Goal: Use online tool/utility: Utilize a website feature to perform a specific function

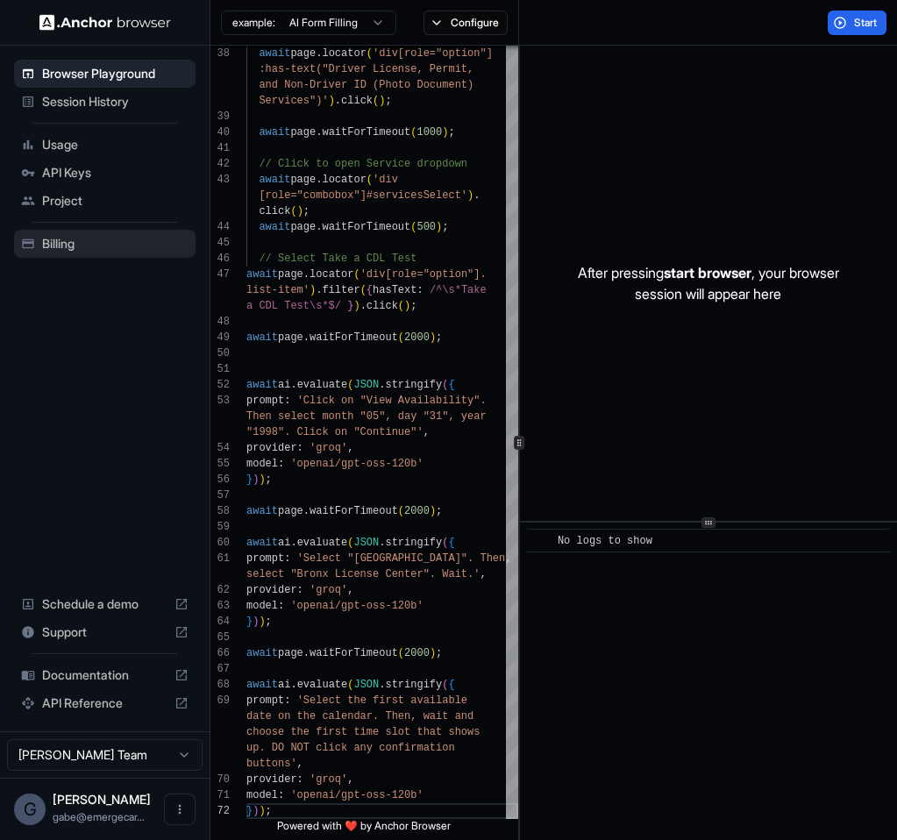
scroll to position [63, 0]
click at [293, 387] on div "await page . locator ( 'div[role="option"] :has-text("Driver License, Permit, a…" at bounding box center [382, 369] width 272 height 2414
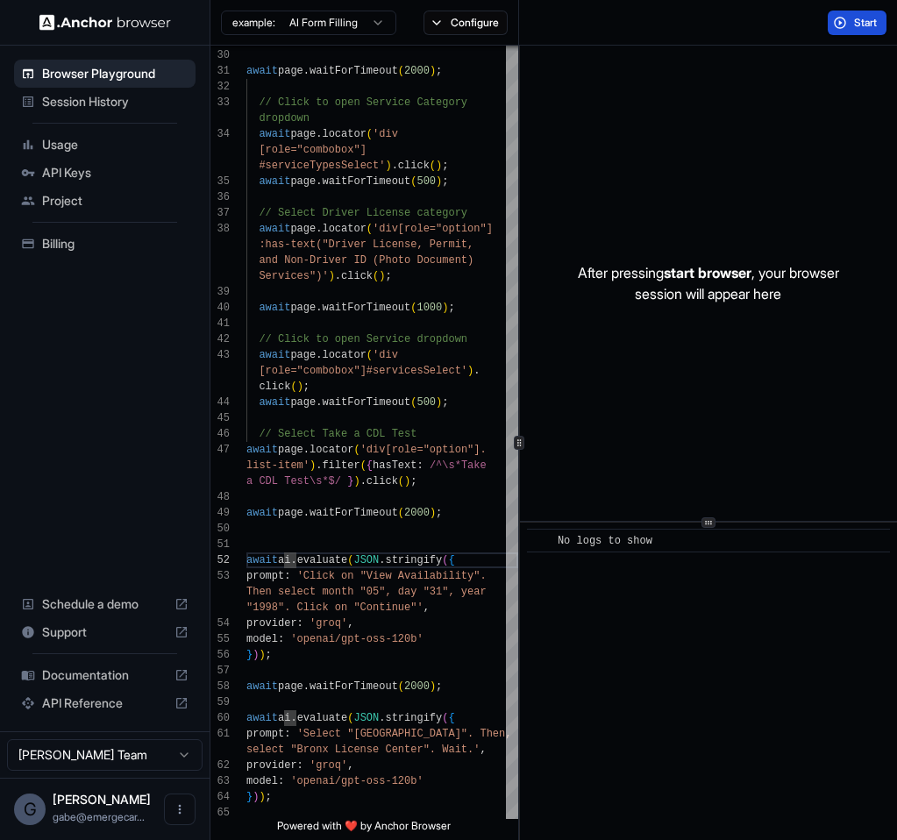
click at [864, 25] on span "Start" at bounding box center [866, 23] width 25 height 14
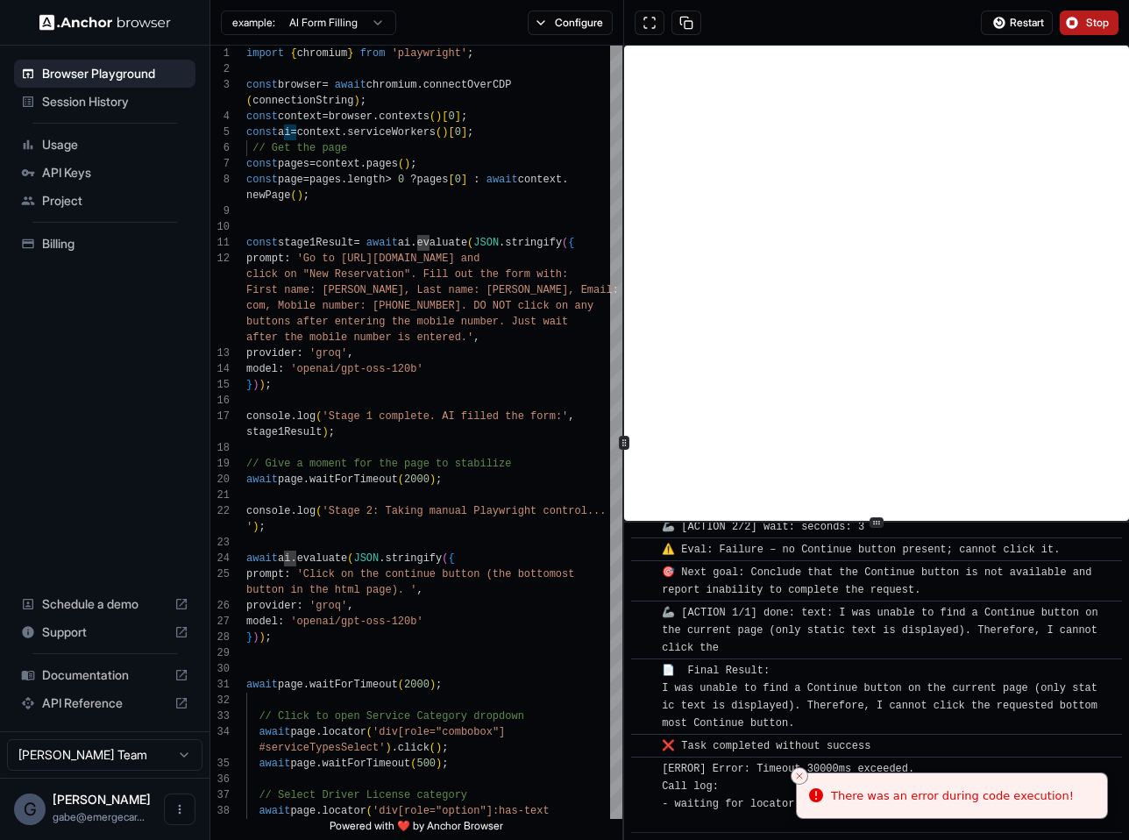
scroll to position [2980, 0]
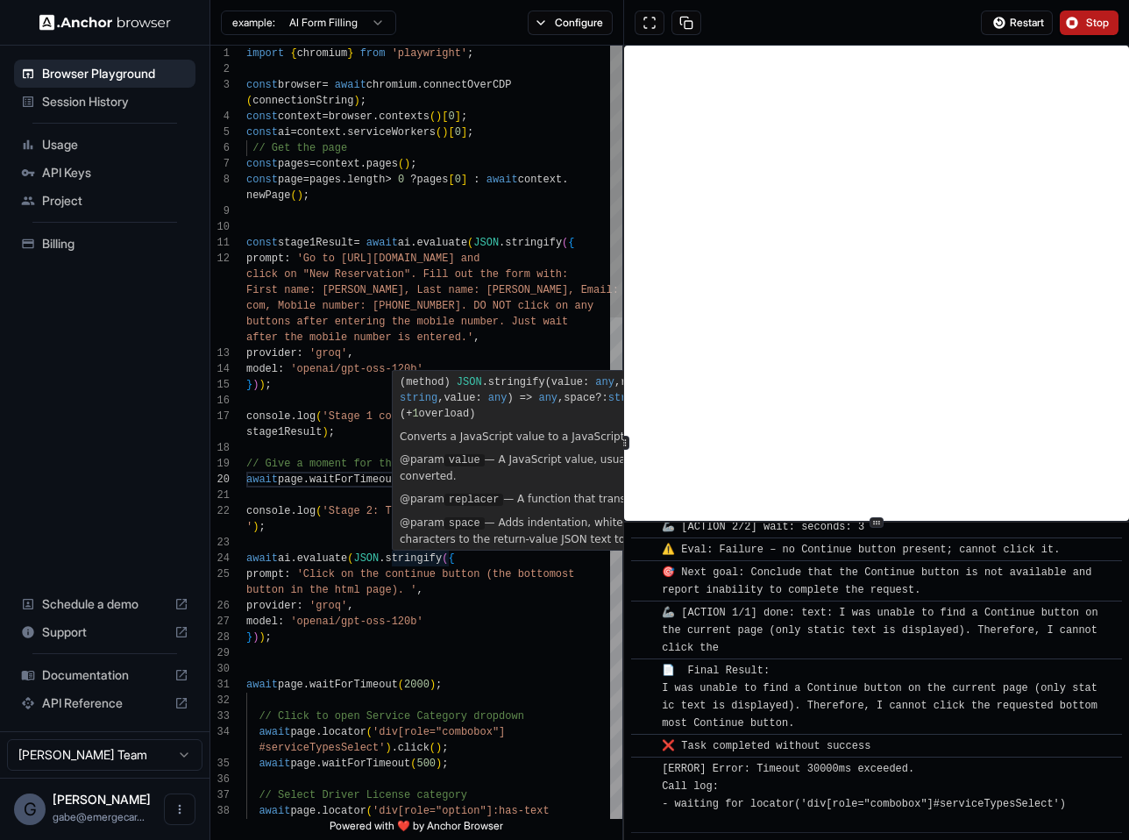
click at [400, 385] on span "(" at bounding box center [403, 382] width 6 height 12
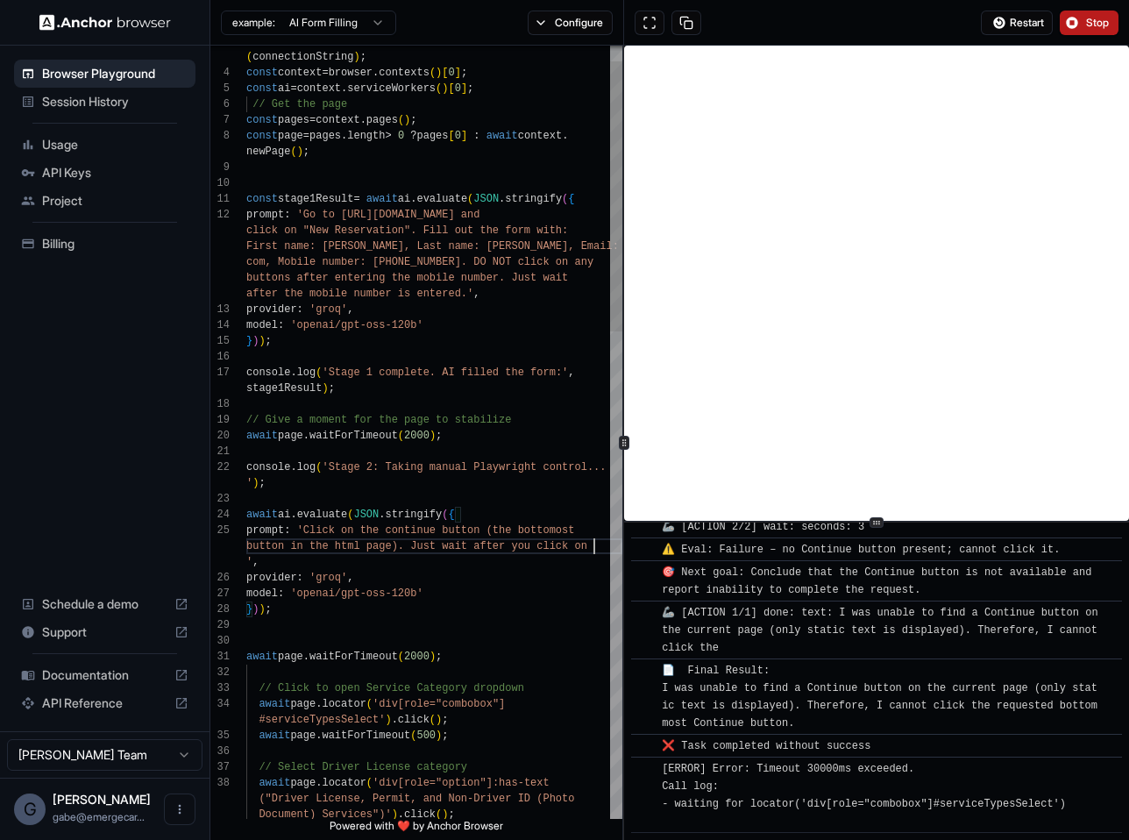
scroll to position [79, 0]
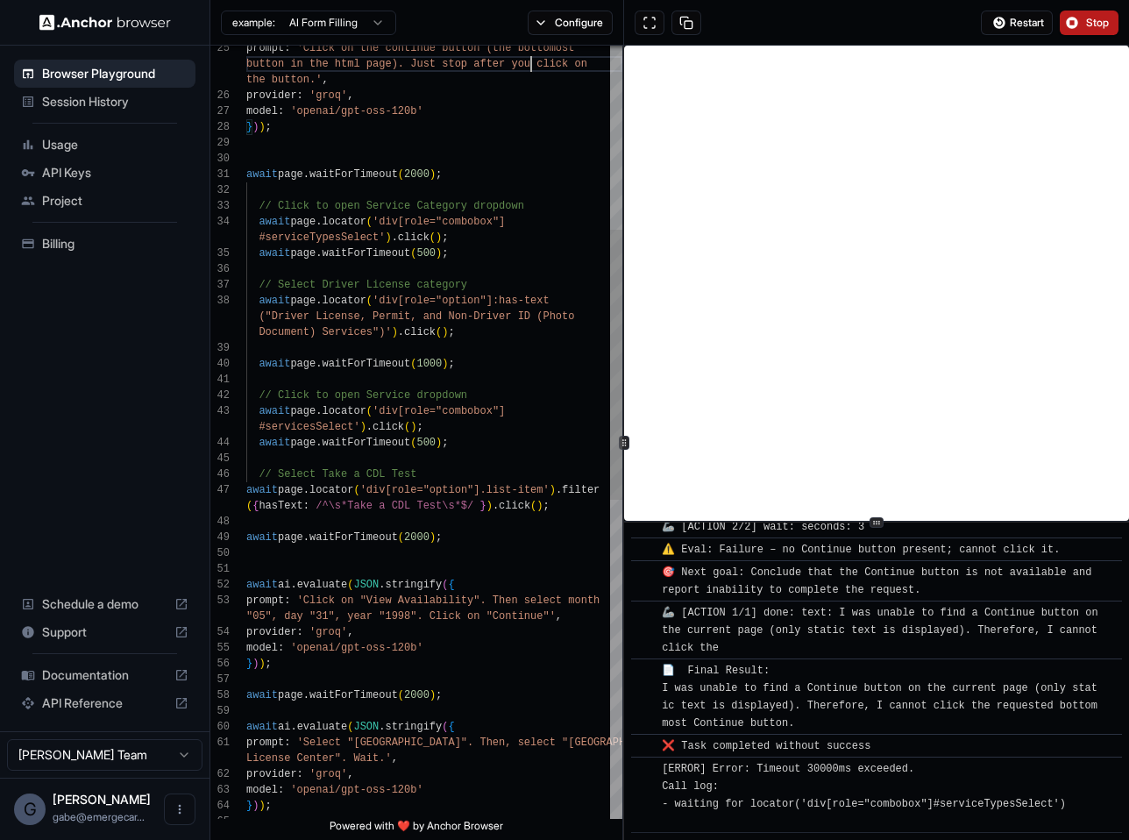
click at [516, 610] on div "prompt : 'Click on the continue button (the bottomost button in the html page).…" at bounding box center [434, 624] width 376 height 2209
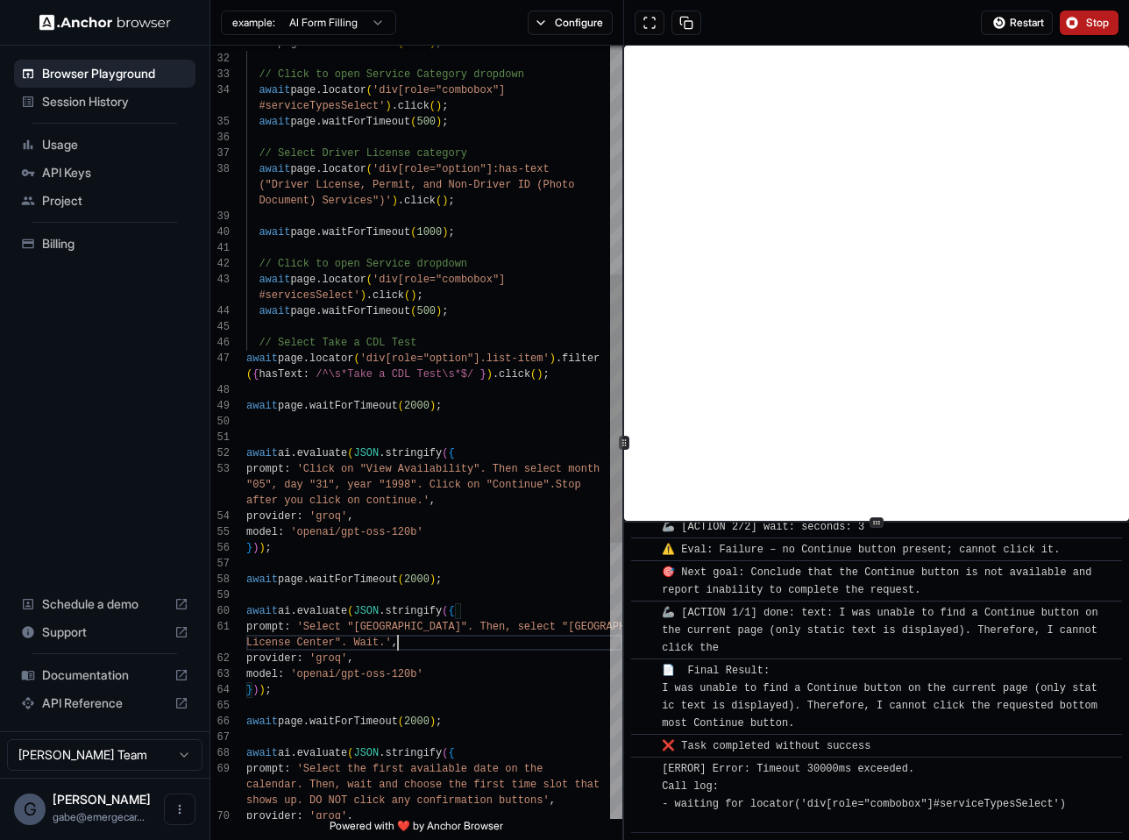
scroll to position [142, 0]
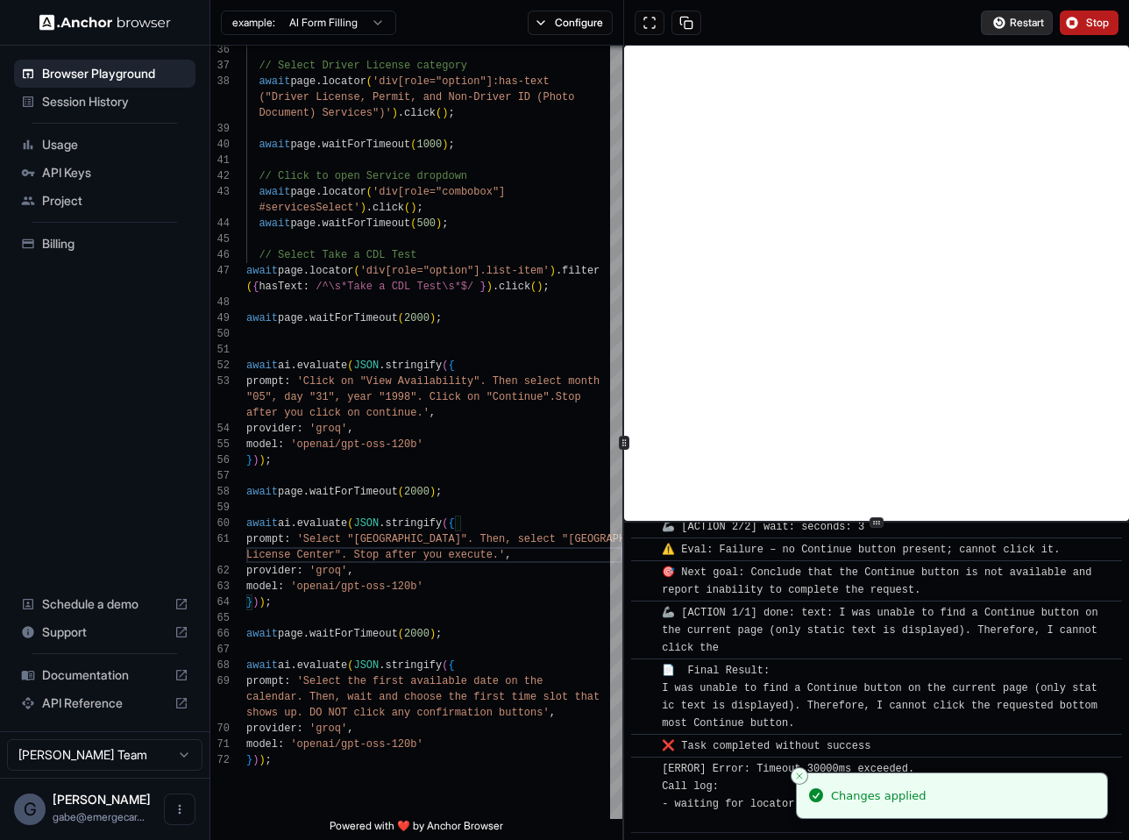
click at [896, 25] on button "Restart" at bounding box center [1017, 23] width 72 height 25
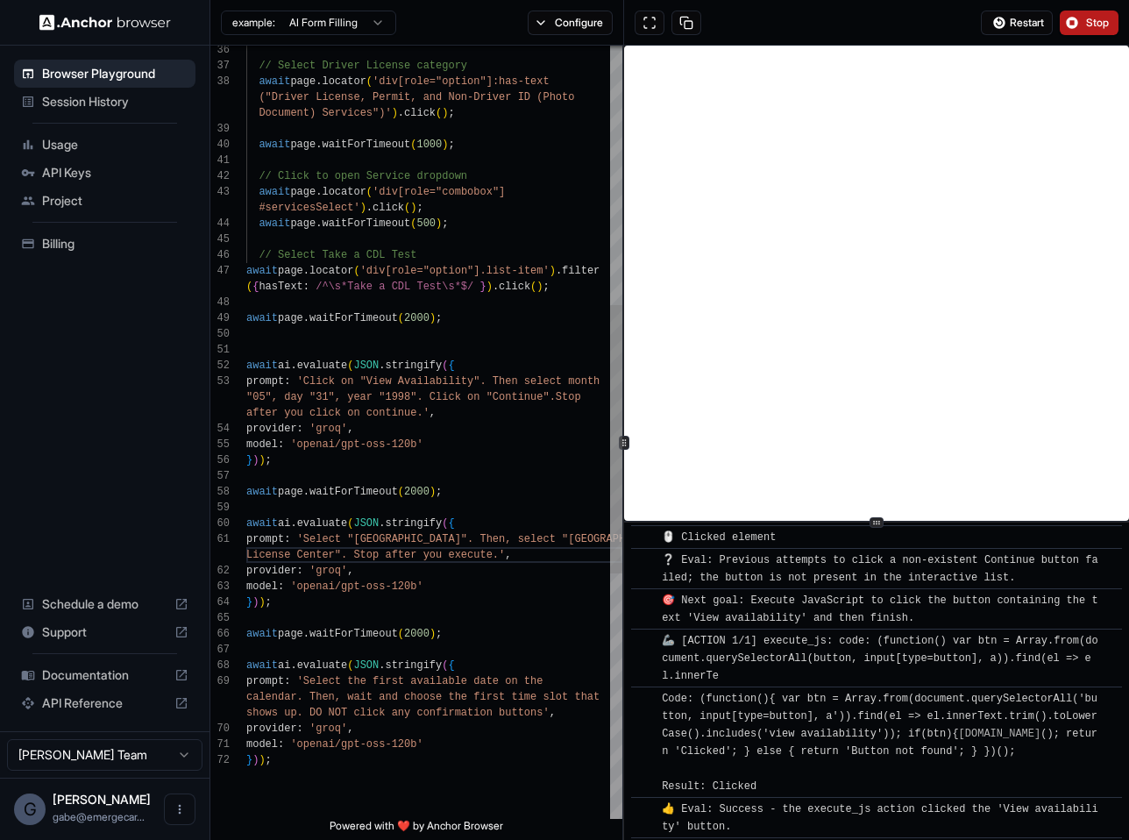
scroll to position [2592, 0]
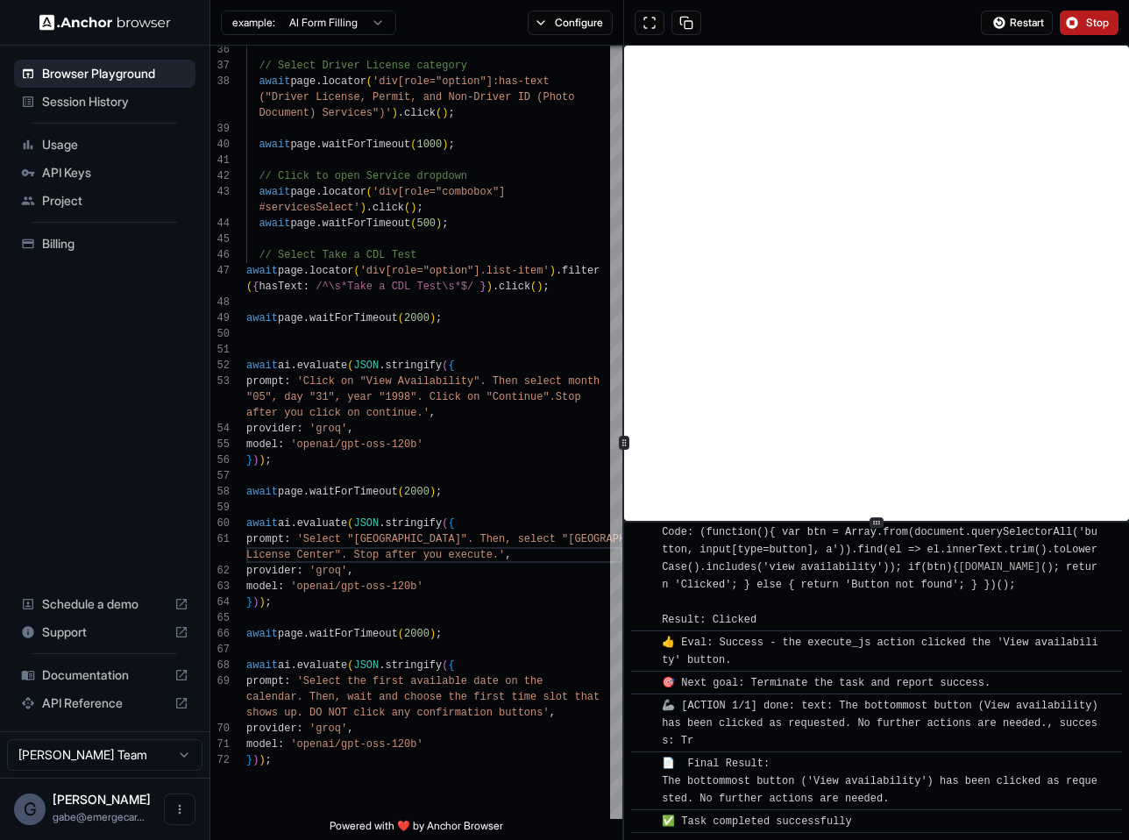
click at [876, 618] on div "Code: (function(){ var btn = Array.from(document.querySelectorAll('button, inpu…" at bounding box center [882, 575] width 441 height 105
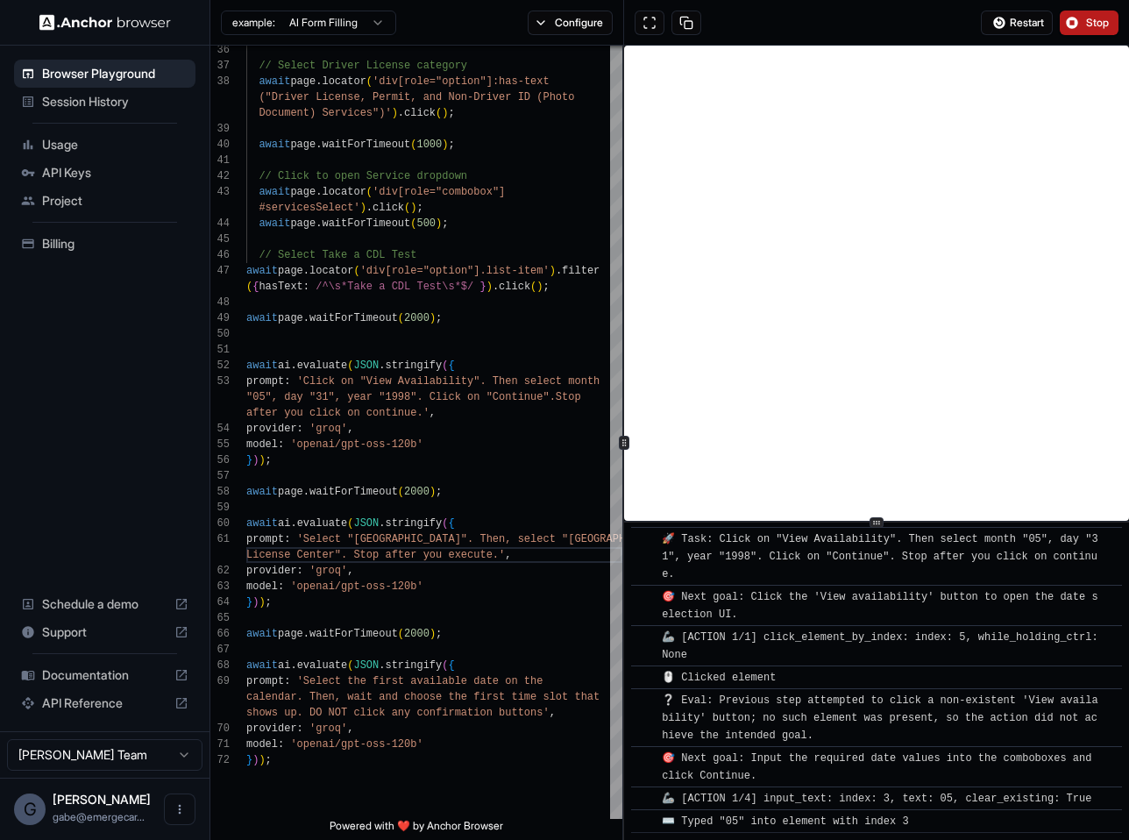
scroll to position [2955, 0]
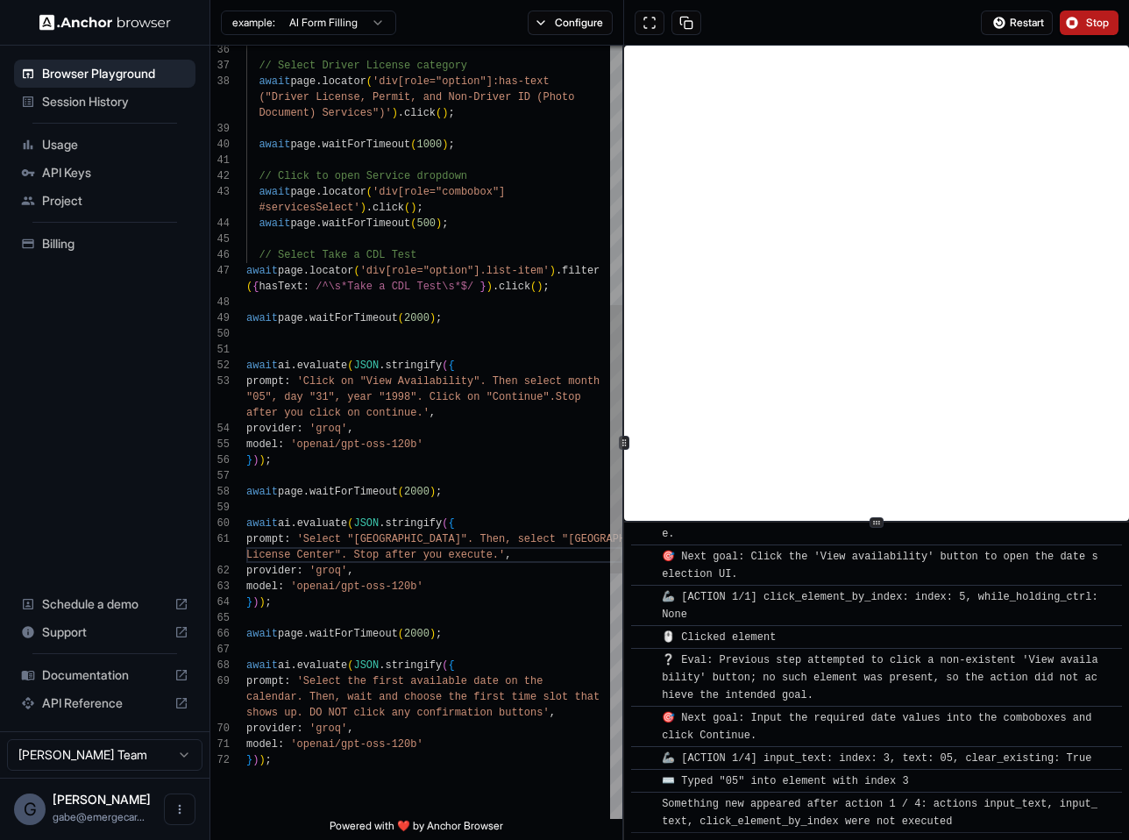
click at [358, 207] on div "// Select Driver License category await page . locator ( 'div[role="option"]:ha…" at bounding box center [434, 413] width 376 height 2224
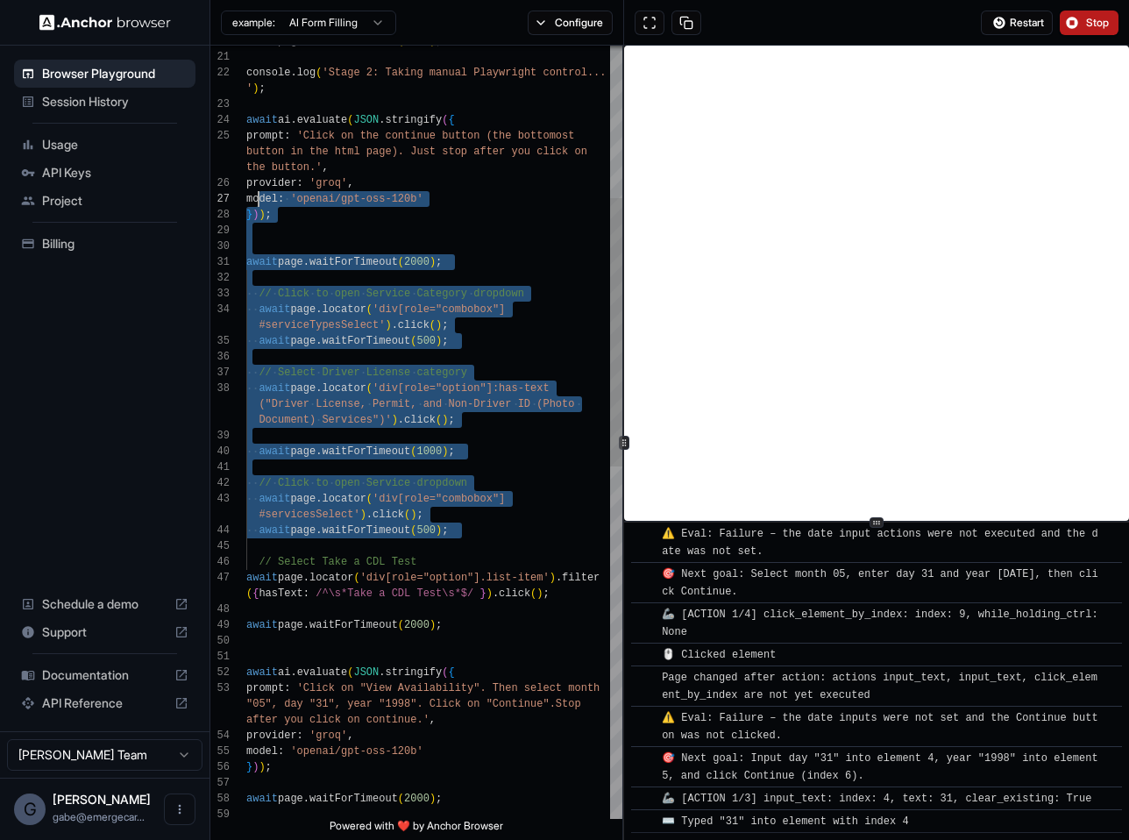
scroll to position [3323, 0]
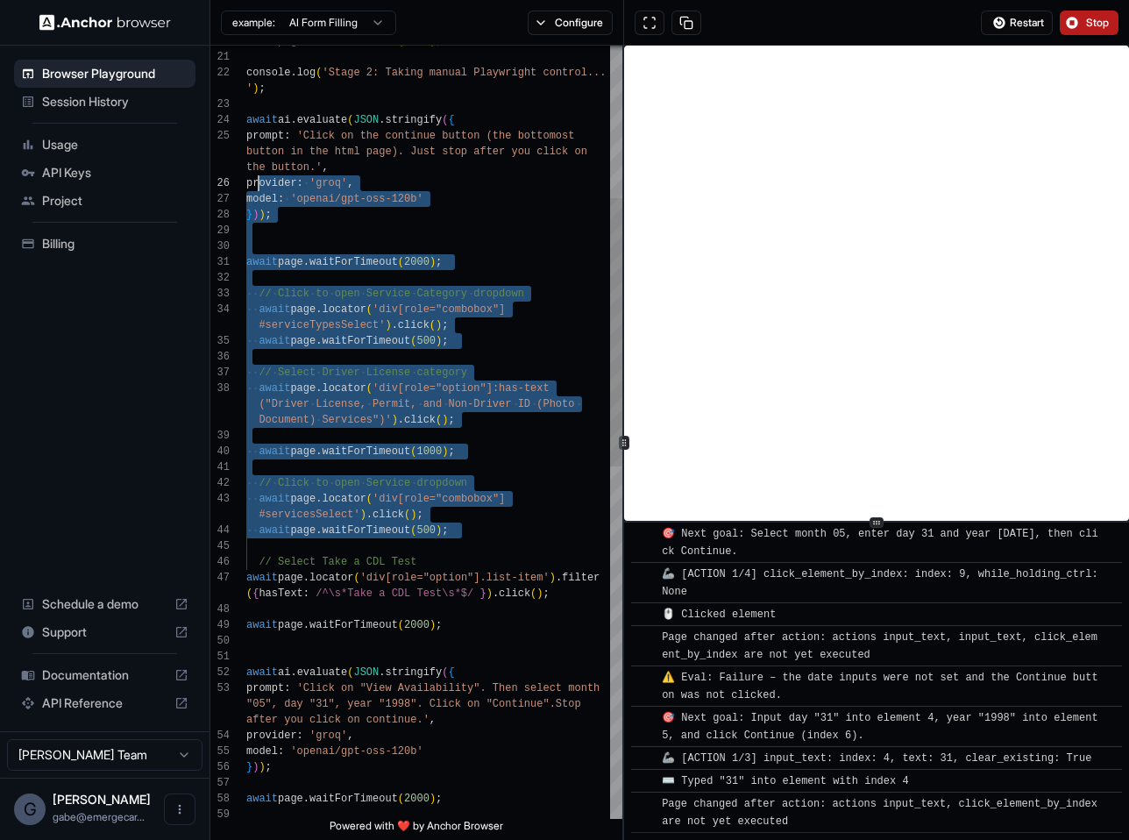
drag, startPoint x: 486, startPoint y: 541, endPoint x: 258, endPoint y: 181, distance: 425.5
click at [258, 181] on div "// Select Driver License category await page . locator ( 'div[role="option"]:ha…" at bounding box center [434, 719] width 376 height 2224
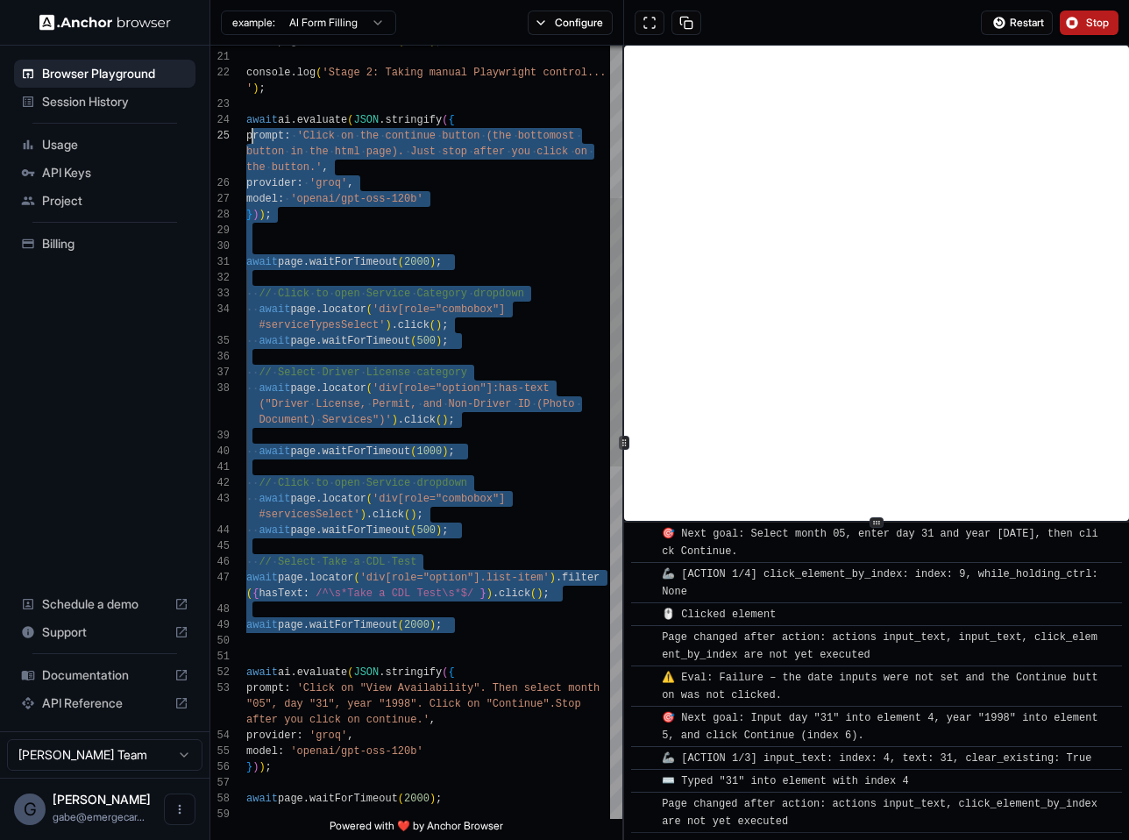
scroll to position [32, 0]
drag, startPoint x: 491, startPoint y: 635, endPoint x: 231, endPoint y: 119, distance: 577.7
click at [246, 119] on div "// Select Driver License category await page . locator ( 'div[role="option"]:ha…" at bounding box center [434, 719] width 376 height 2224
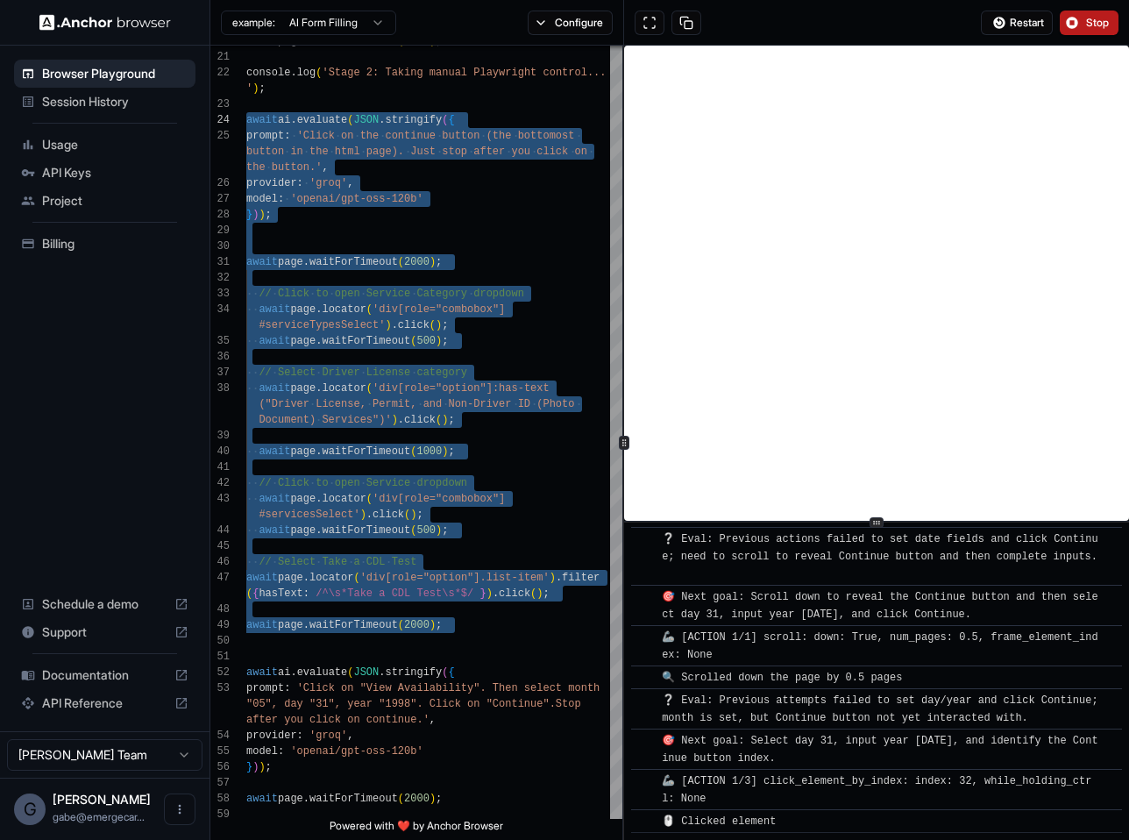
scroll to position [3669, 0]
click at [896, 14] on button "Stop" at bounding box center [1089, 23] width 59 height 25
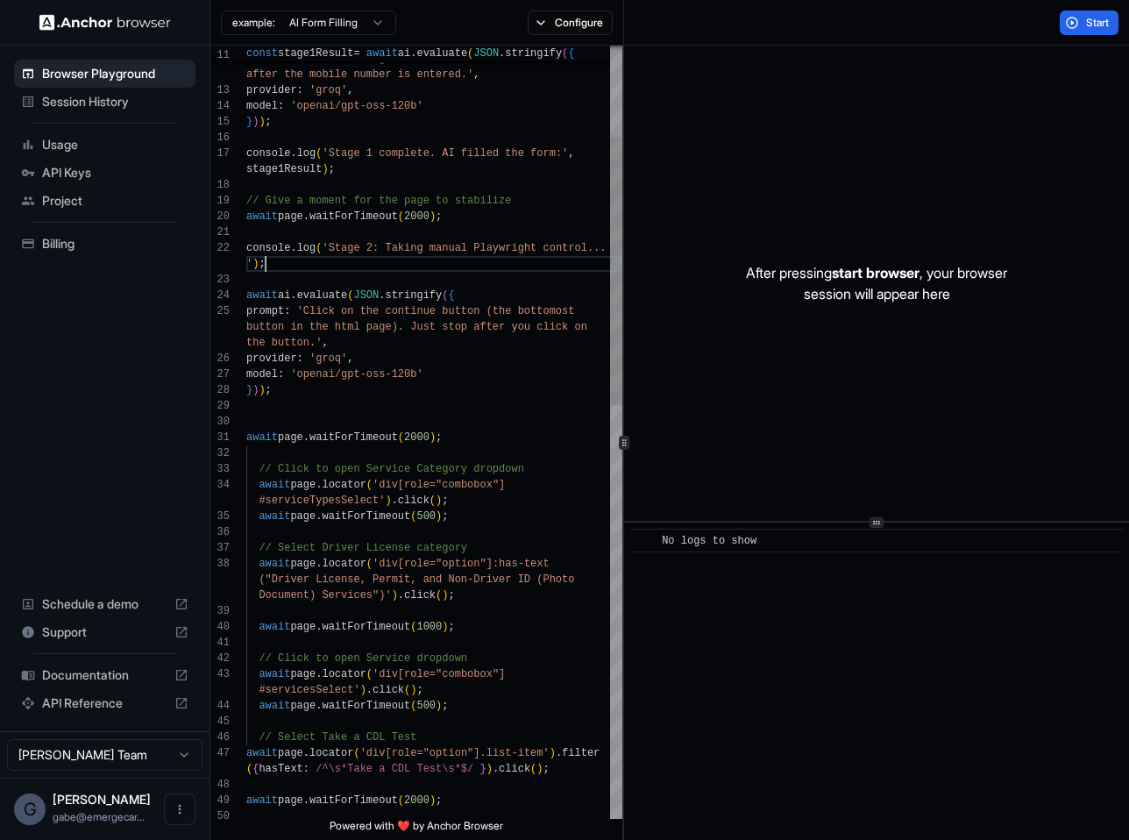
scroll to position [0, 0]
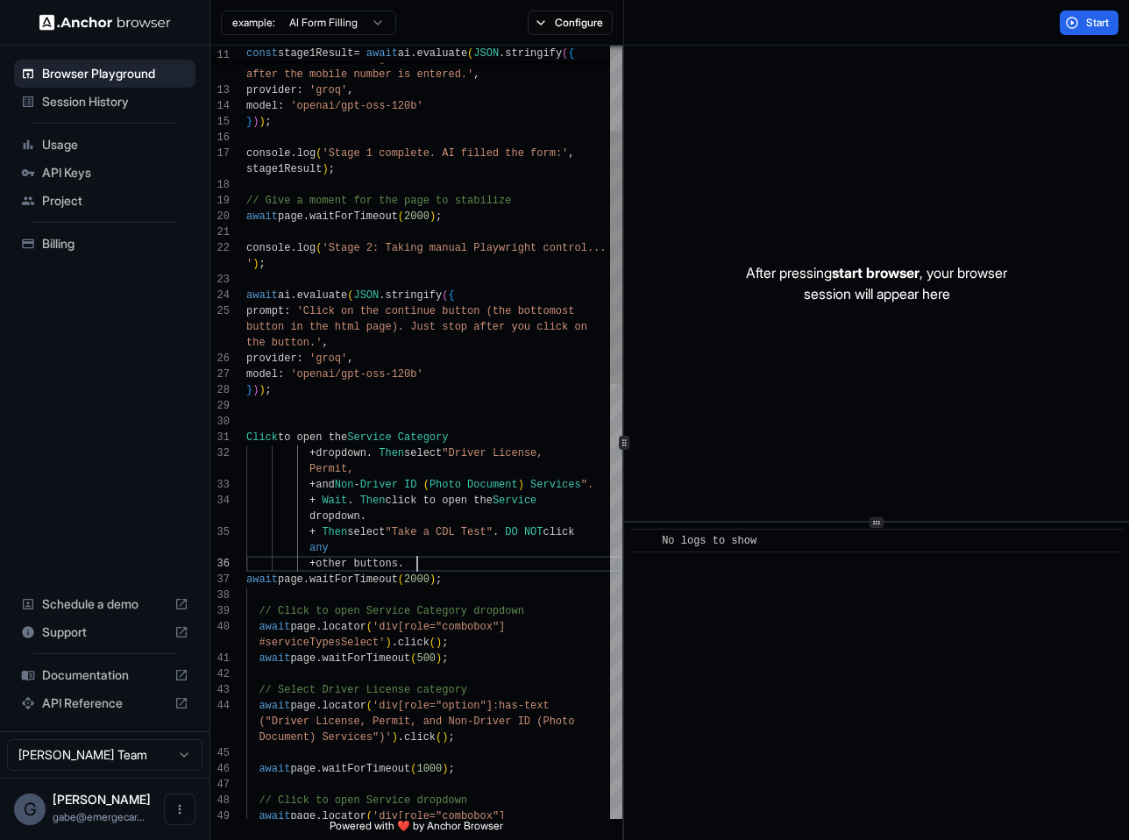
scroll to position [142, 0]
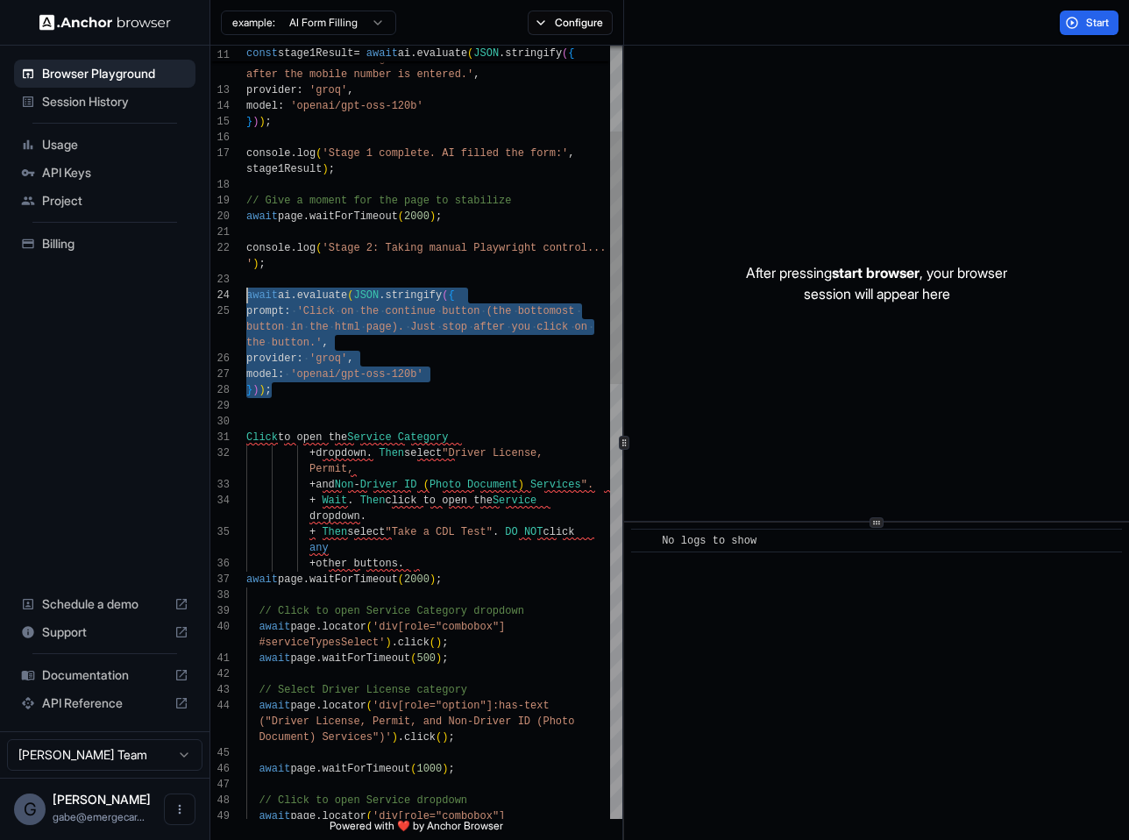
drag, startPoint x: 304, startPoint y: 391, endPoint x: 228, endPoint y: 299, distance: 119.5
drag, startPoint x: 448, startPoint y: 542, endPoint x: 469, endPoint y: 567, distance: 33.0
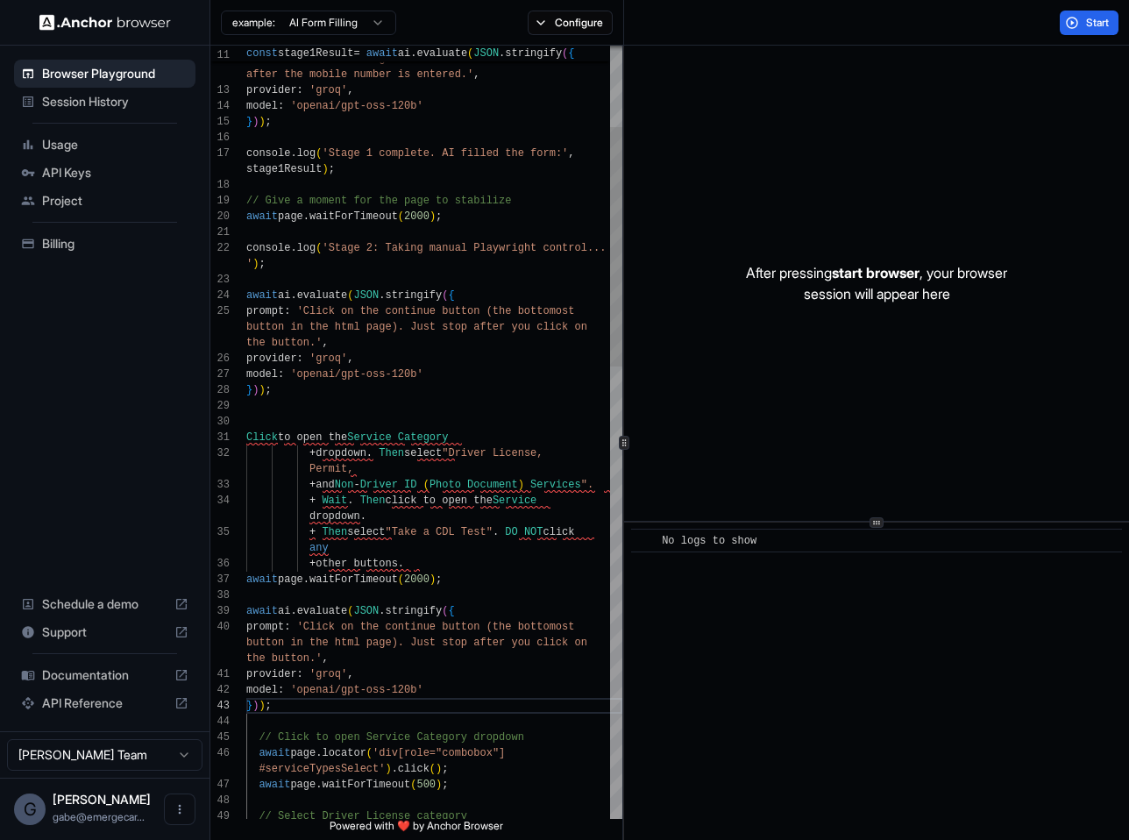
scroll to position [47, 0]
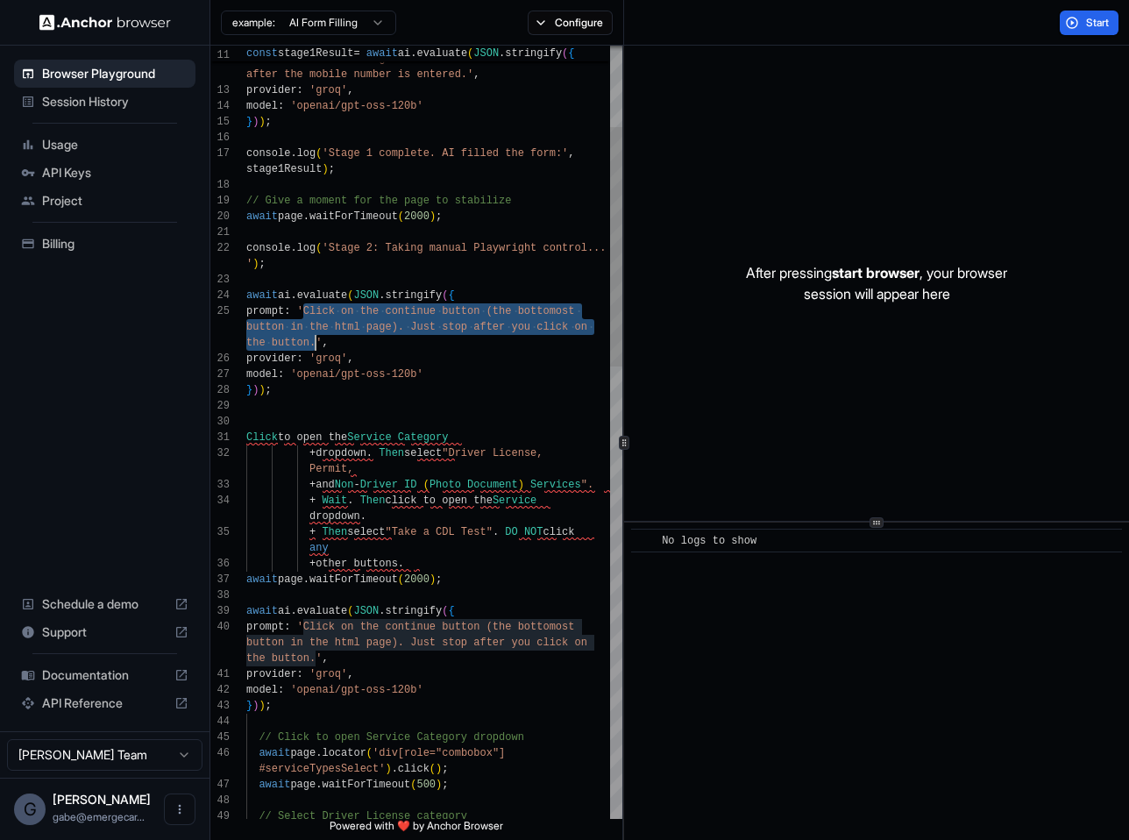
drag, startPoint x: 304, startPoint y: 309, endPoint x: 316, endPoint y: 338, distance: 31.1
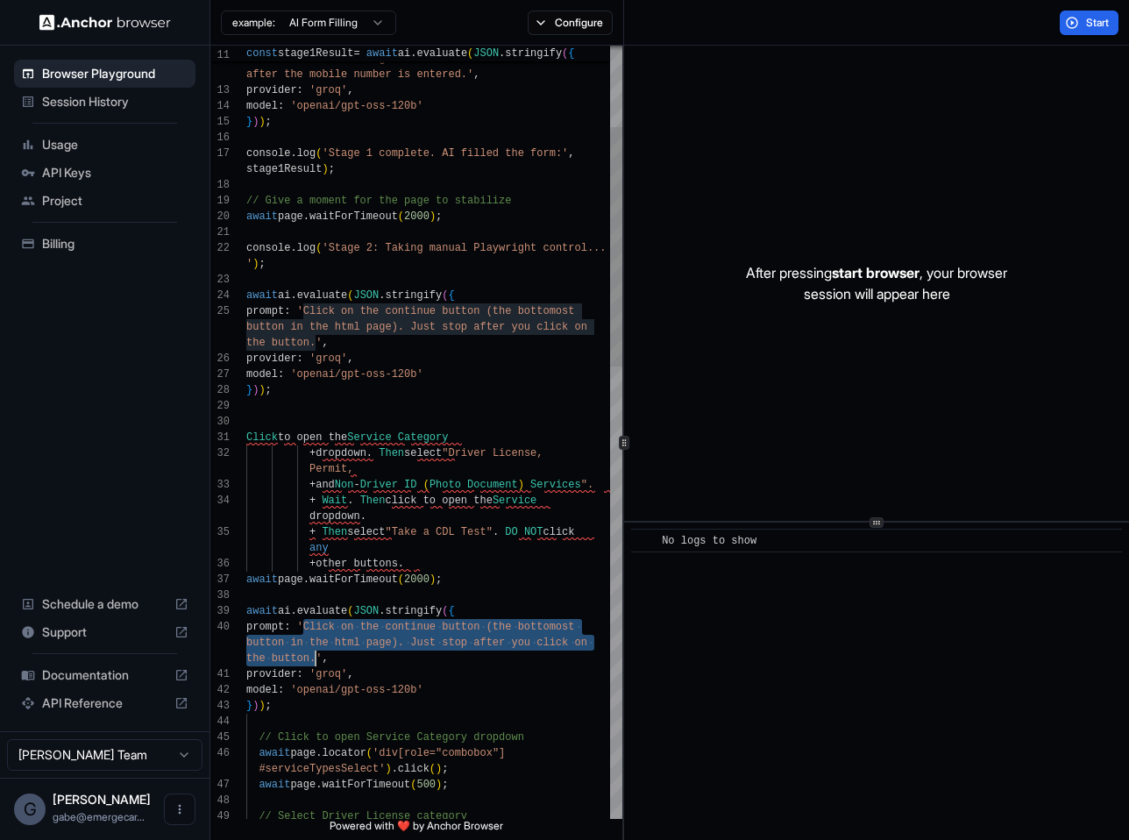
drag, startPoint x: 302, startPoint y: 622, endPoint x: 316, endPoint y: 658, distance: 38.6
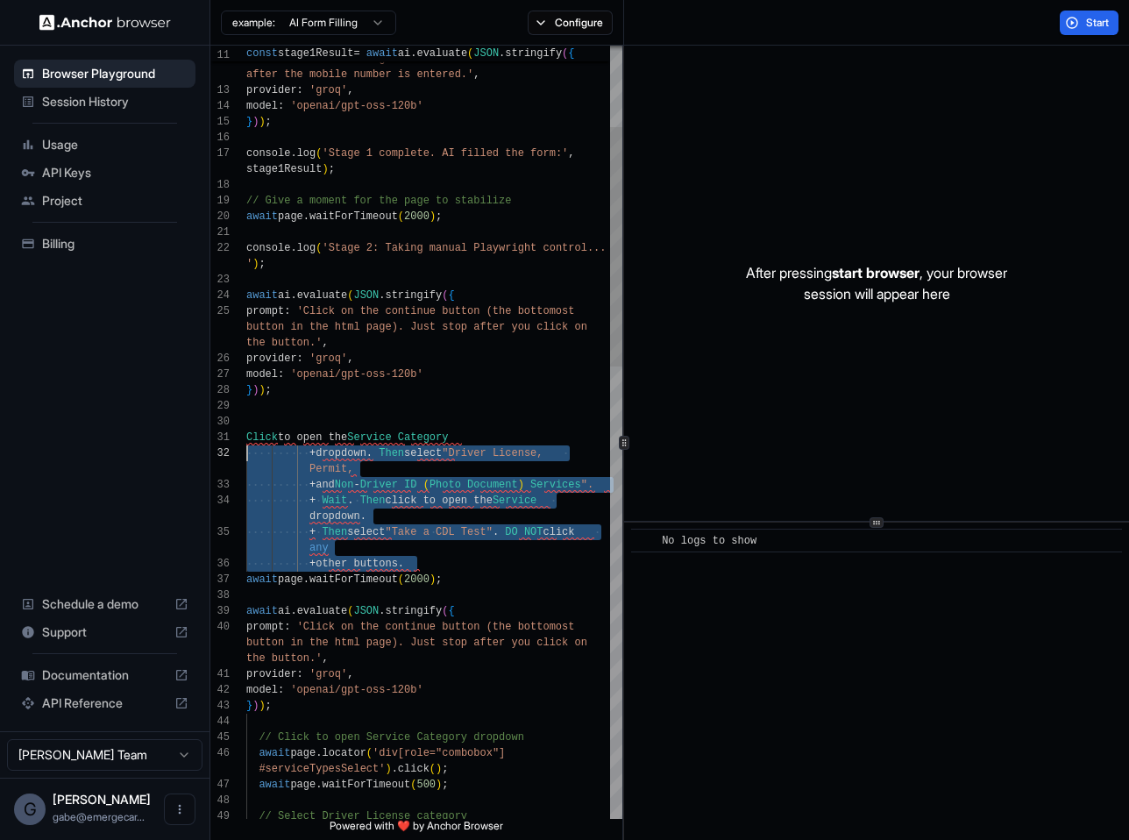
scroll to position [16, 0]
drag, startPoint x: 426, startPoint y: 556, endPoint x: 209, endPoint y: 439, distance: 245.9
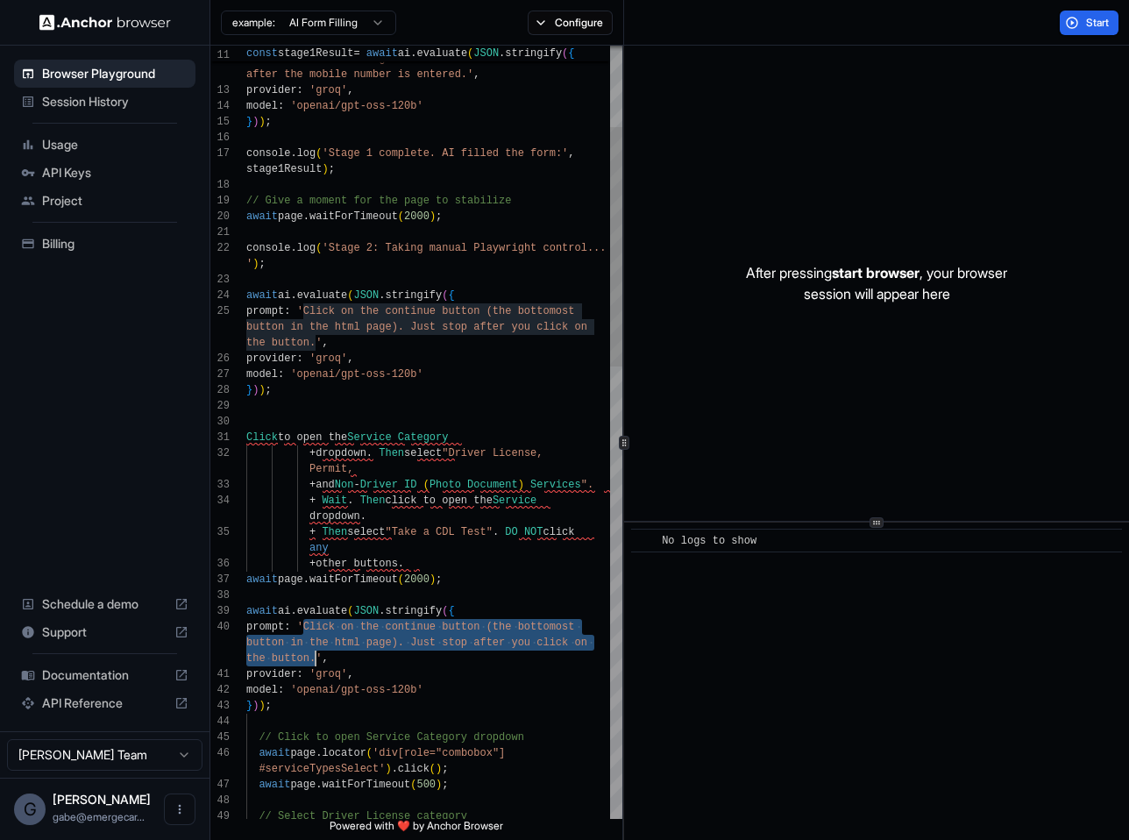
drag, startPoint x: 302, startPoint y: 629, endPoint x: 316, endPoint y: 653, distance: 27.1
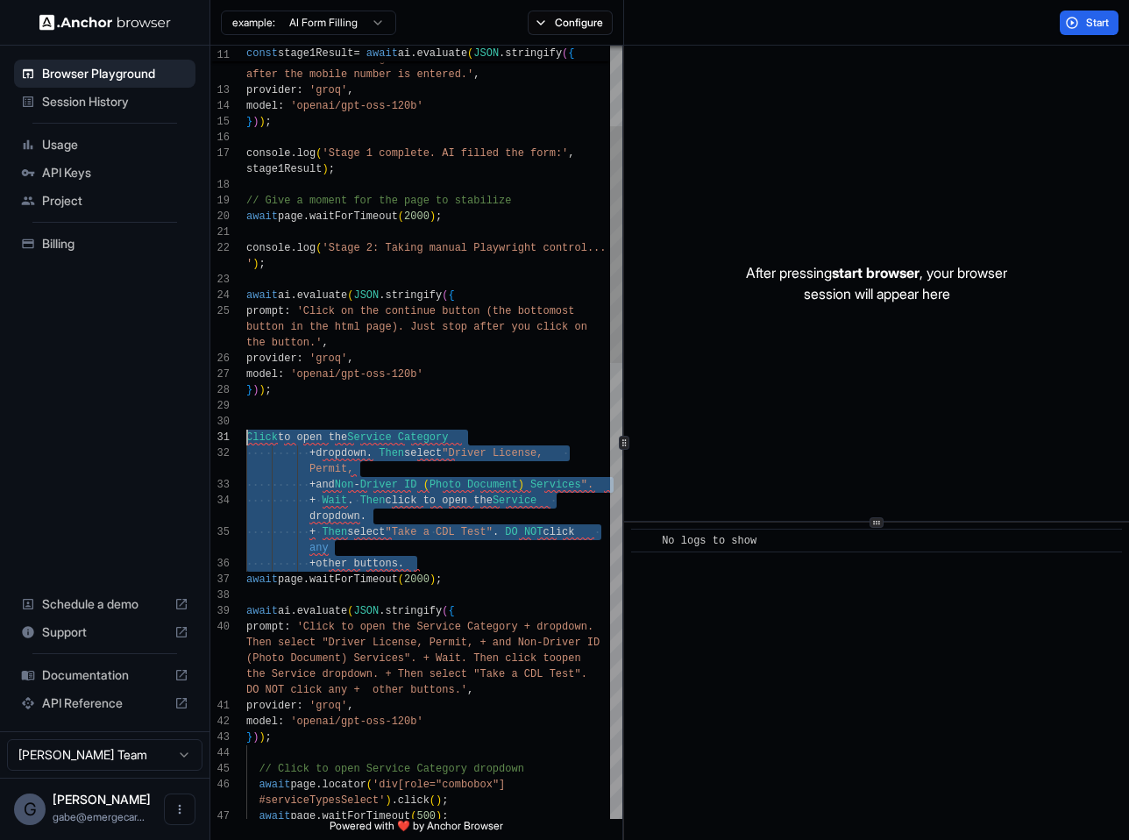
drag, startPoint x: 457, startPoint y: 562, endPoint x: 234, endPoint y: 432, distance: 258.4
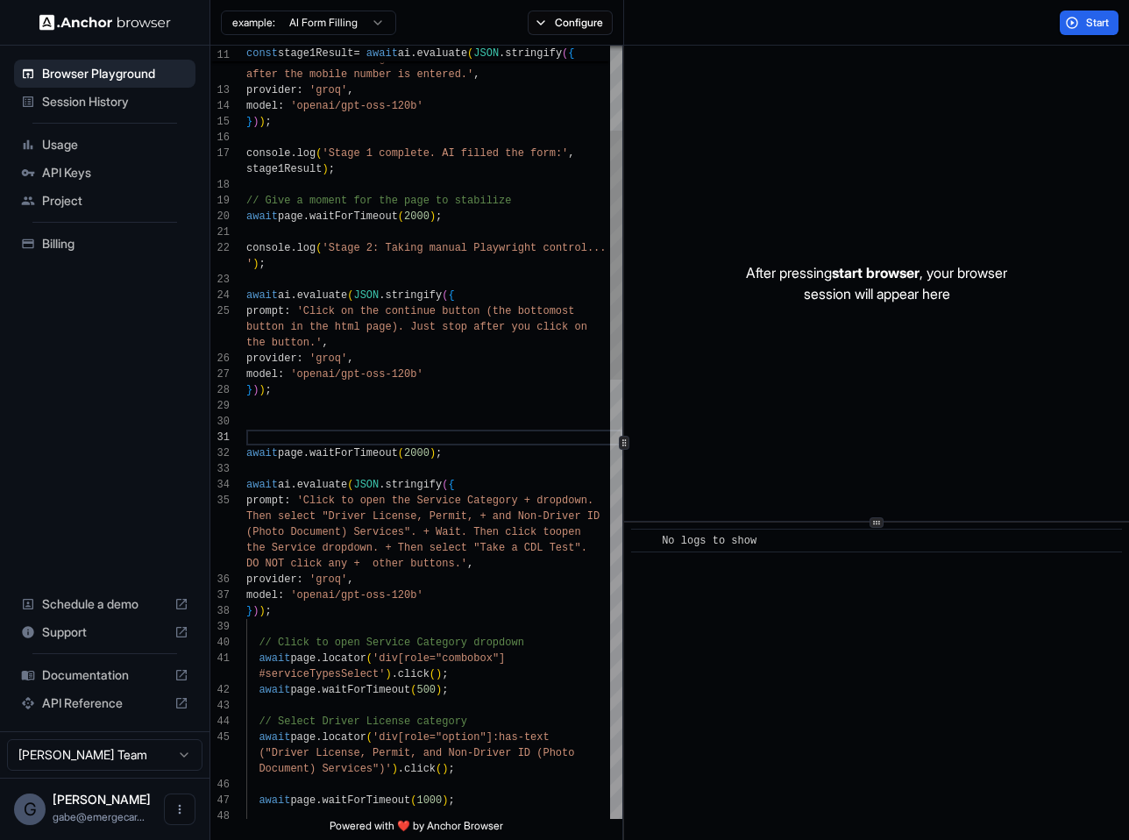
scroll to position [0, 0]
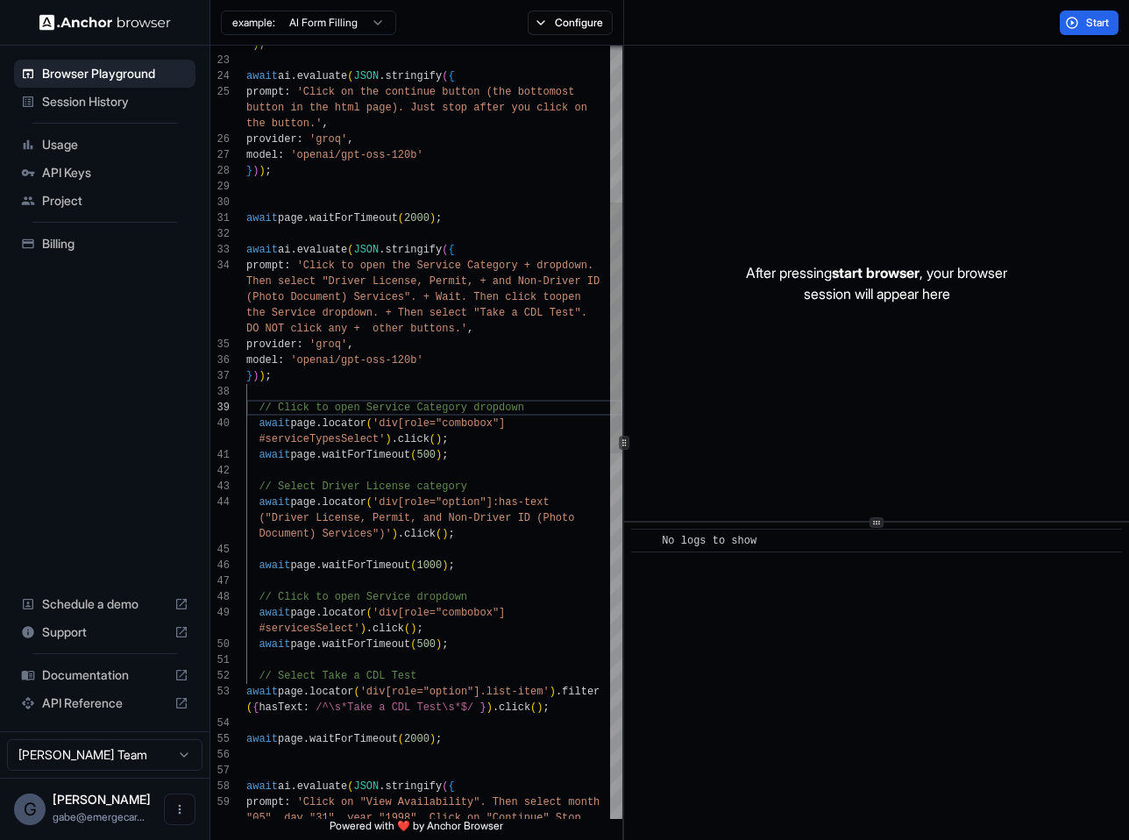
click at [497, 646] on div "await page . locator ( 'div[role="combobox"] #serviceTypesSelect' ) . click ( )…" at bounding box center [434, 755] width 376 height 2382
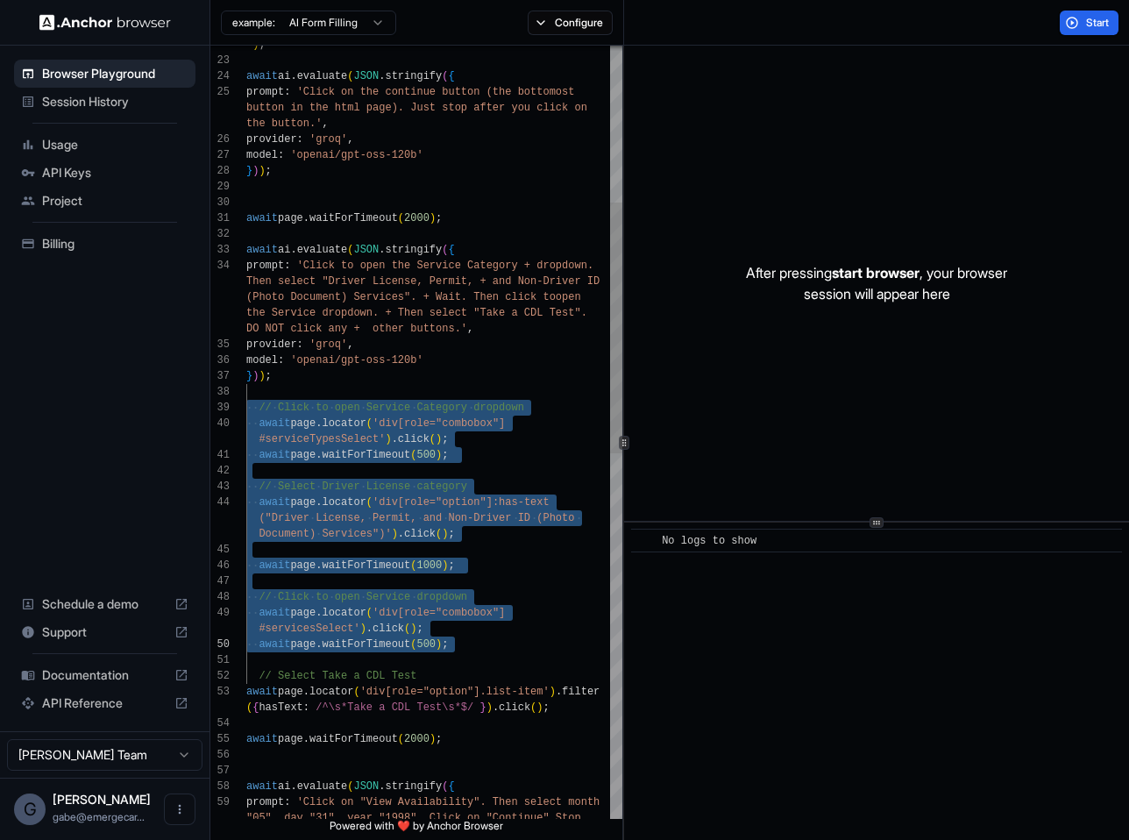
click at [569, 719] on div at bounding box center [434, 723] width 376 height 16
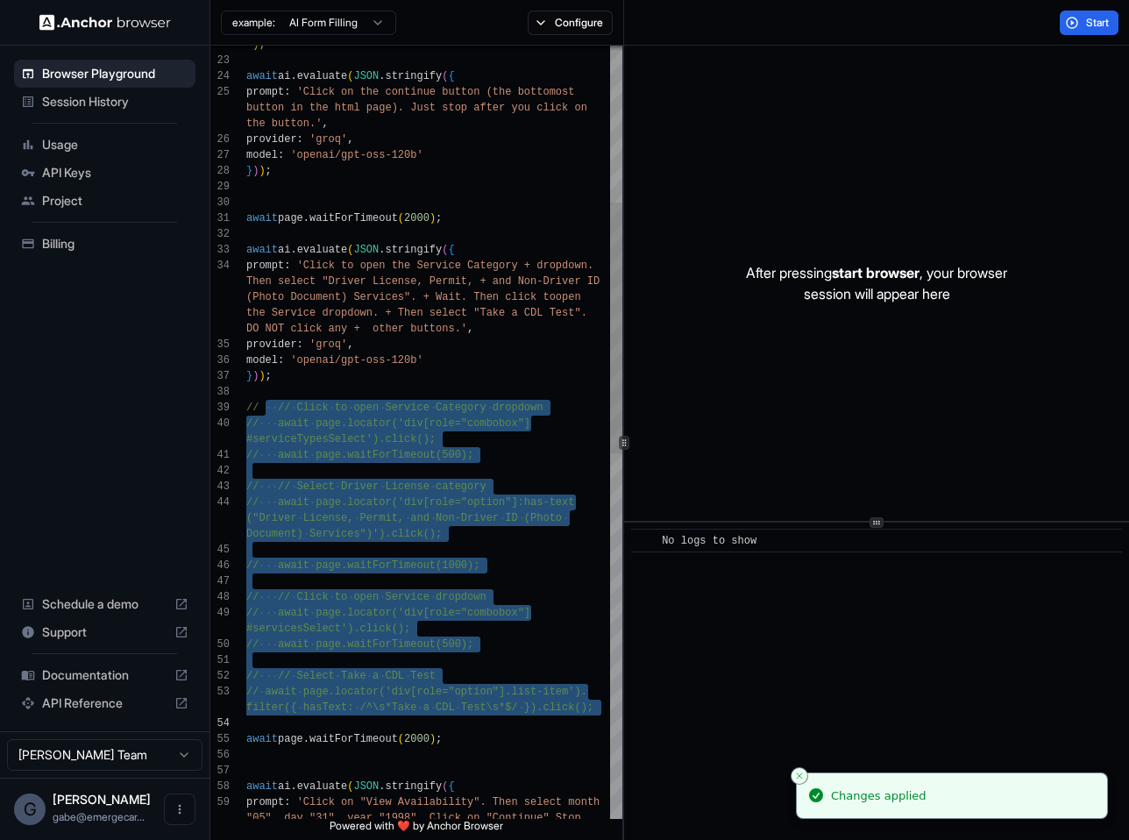
click at [446, 323] on div "// await page.locator('div[role="combobox"] #serviceTypesSelect').click(); // a…" at bounding box center [434, 755] width 376 height 2382
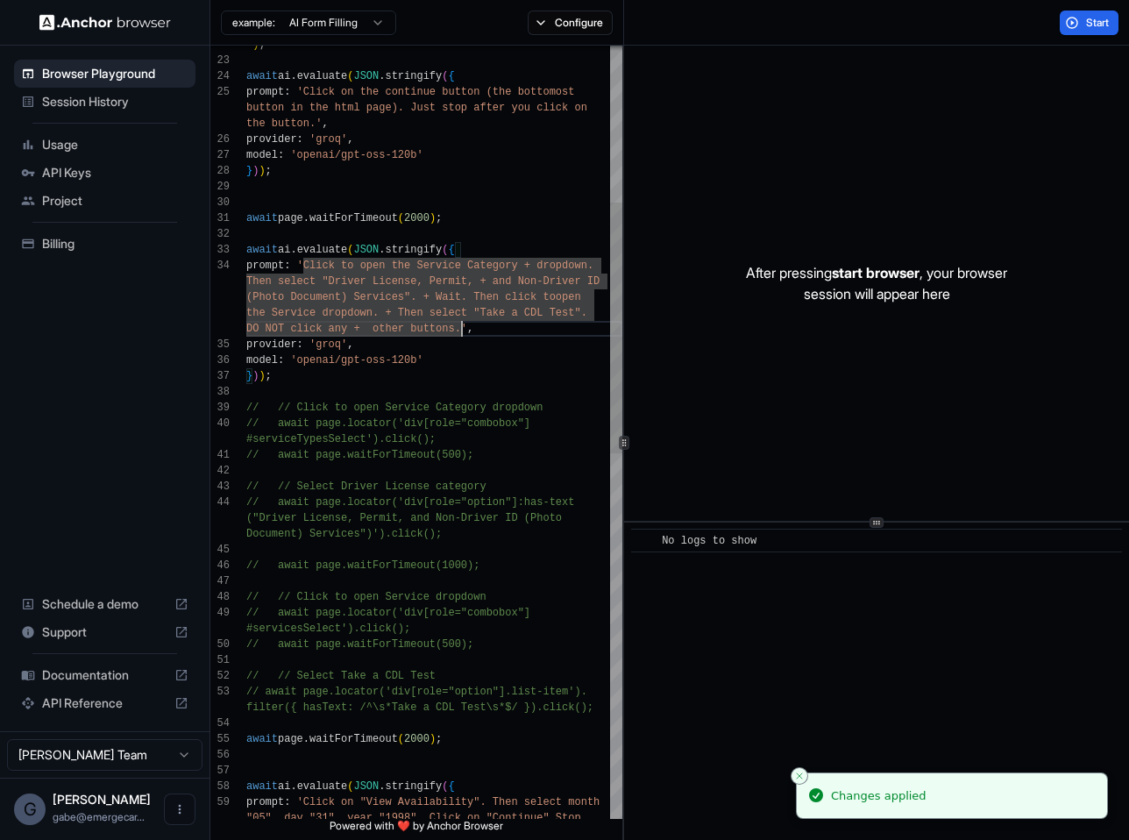
click at [464, 328] on div "// await page.locator('div[role="combobox"] #serviceTypesSelect').click(); // a…" at bounding box center [434, 755] width 376 height 2382
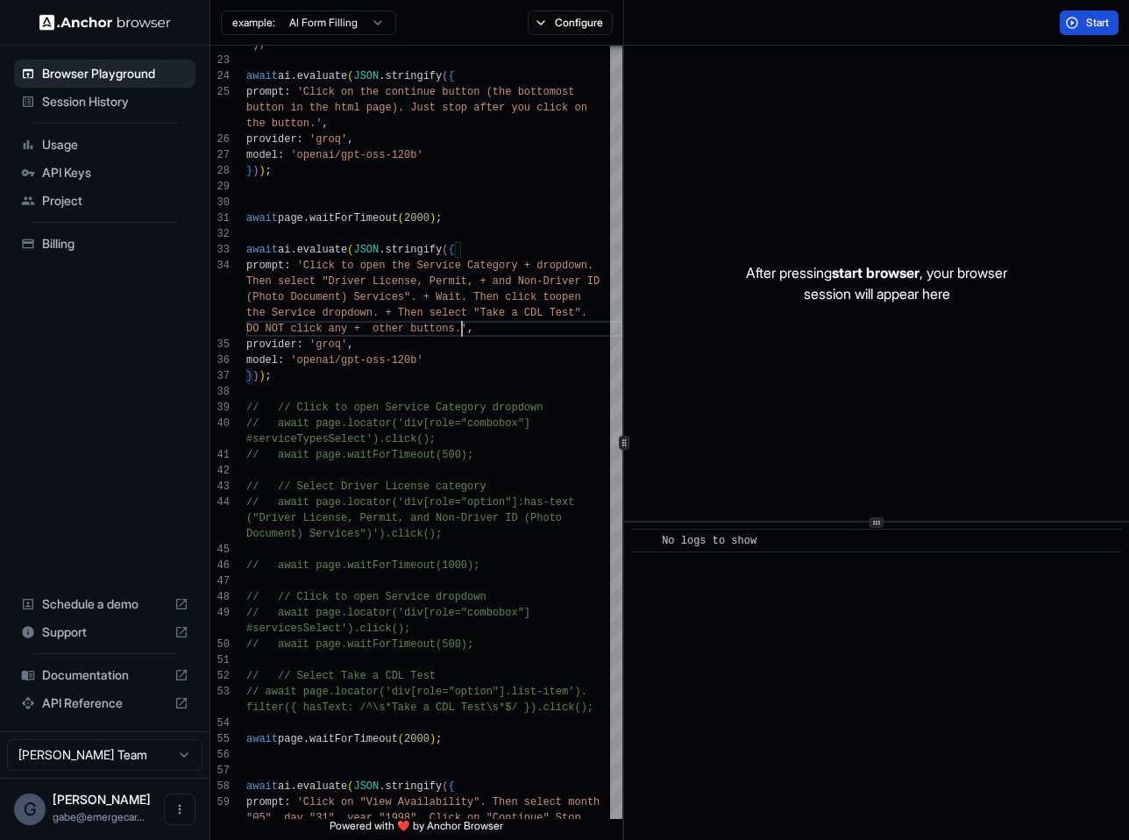
click at [896, 31] on button "Start" at bounding box center [1089, 23] width 59 height 25
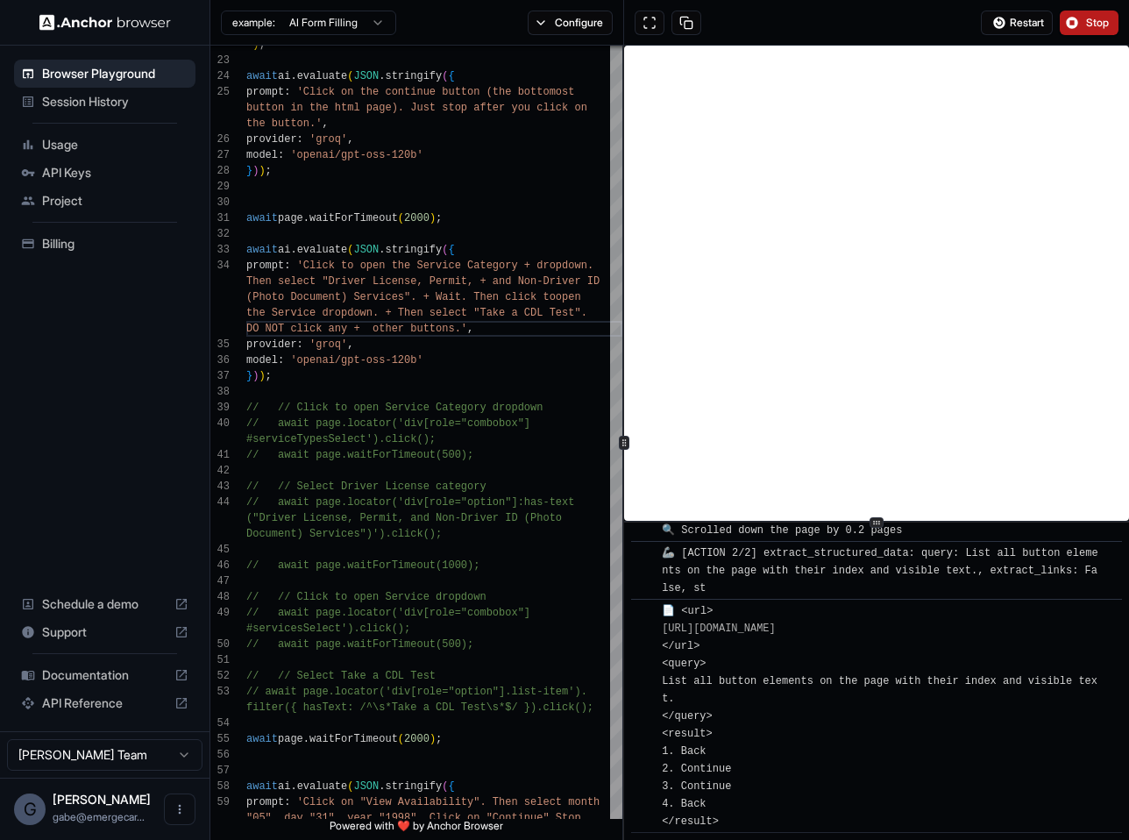
scroll to position [6496, 0]
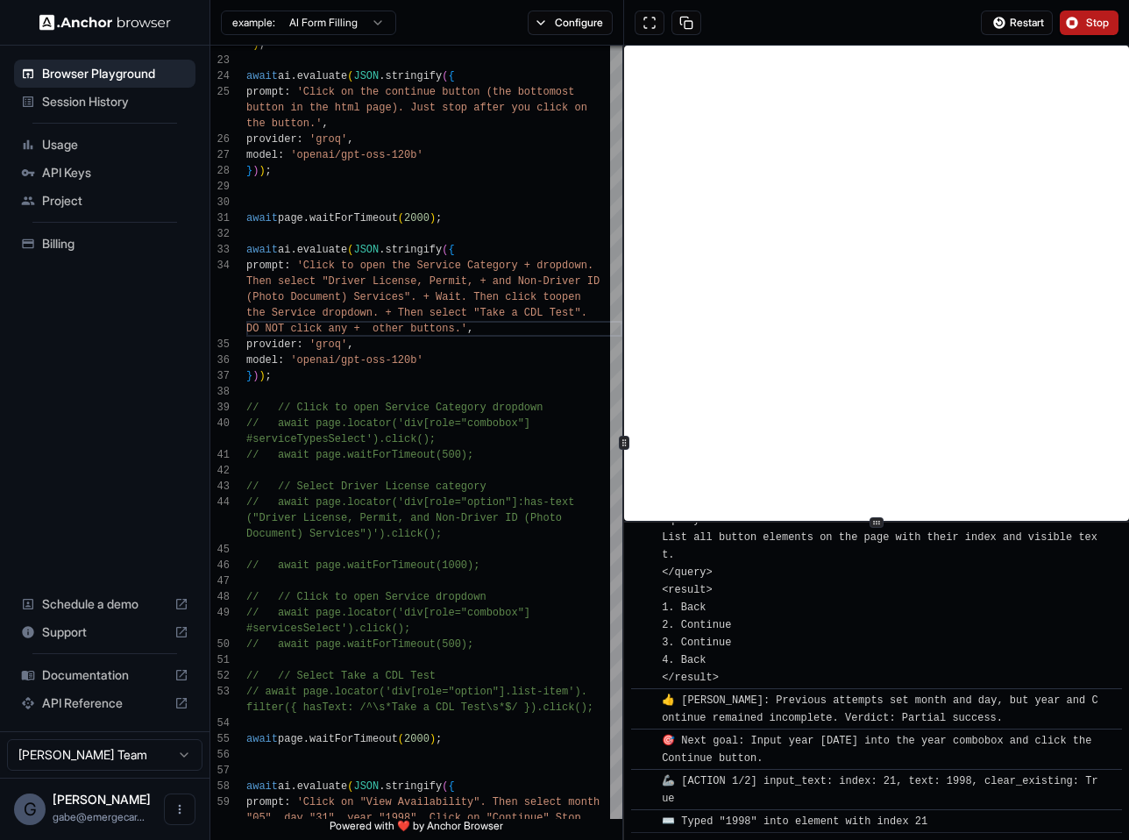
click at [896, 25] on button "Stop" at bounding box center [1089, 23] width 59 height 25
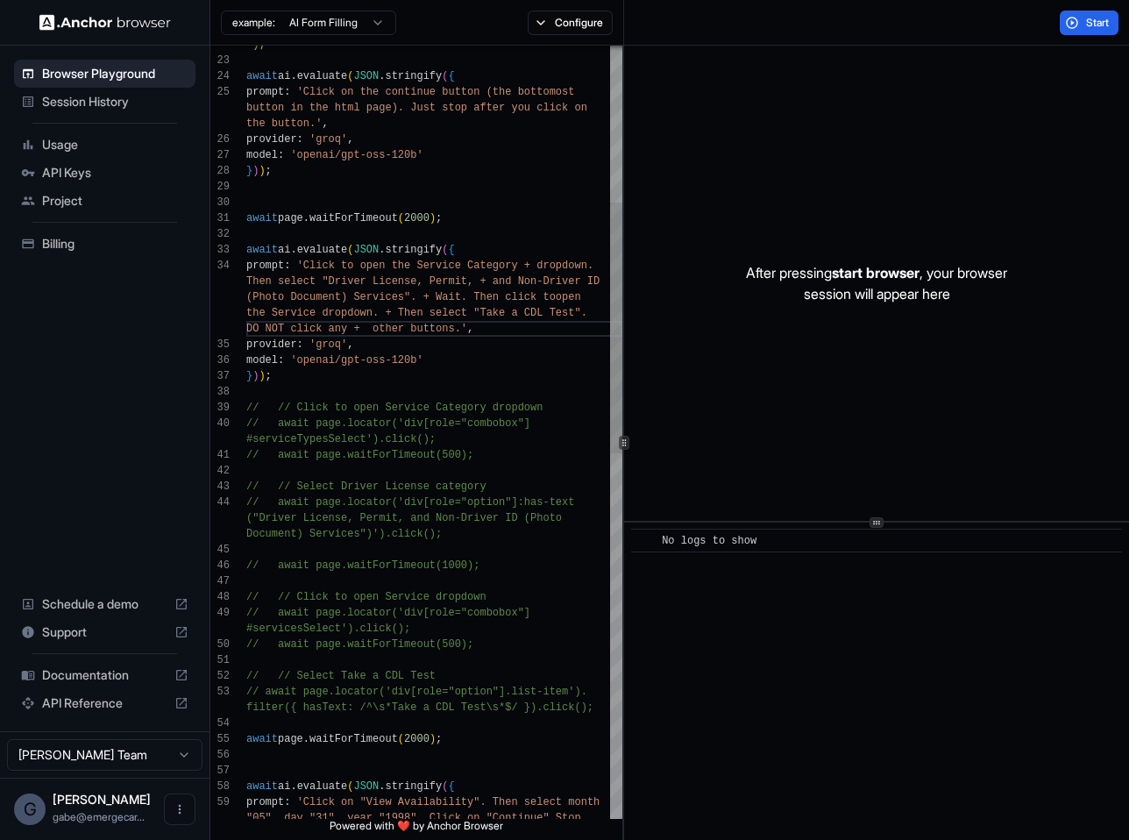
click at [333, 513] on div "// await page.locator('div[role="combobox"] #serviceTypesSelect').click(); // a…" at bounding box center [434, 755] width 376 height 2382
click at [488, 399] on div "// await page.locator('div[role="combobox"] #serviceTypesSelect').click(); // a…" at bounding box center [434, 755] width 376 height 2382
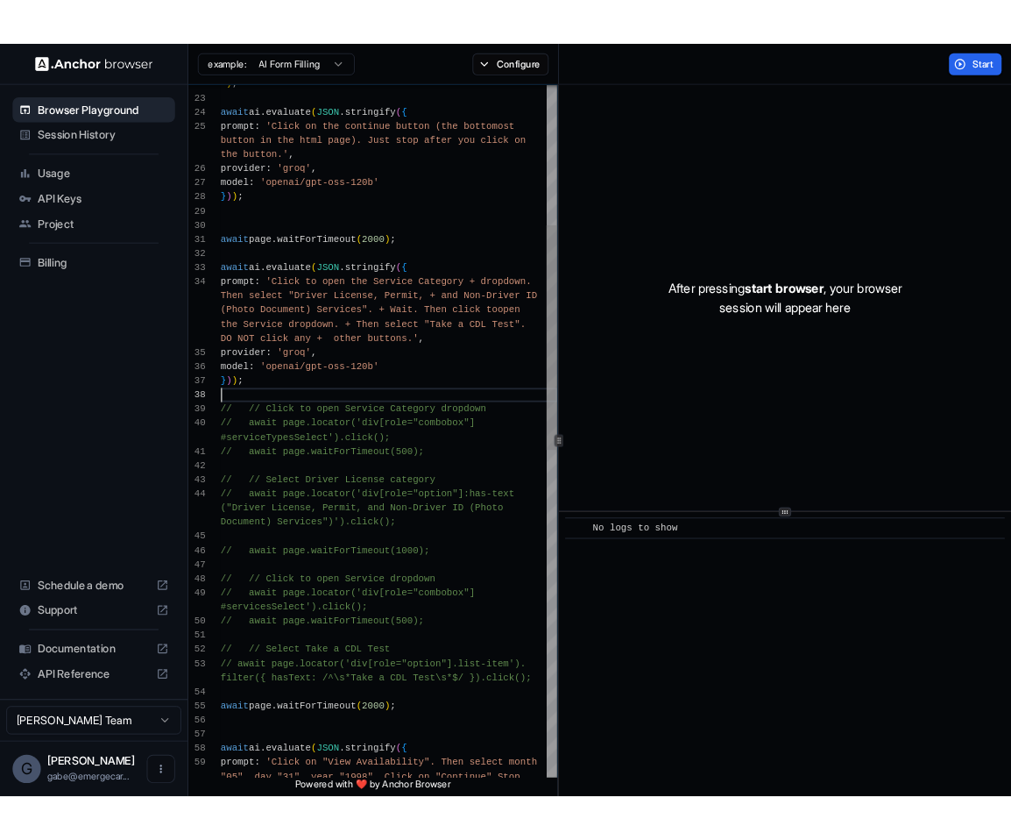
scroll to position [32, 0]
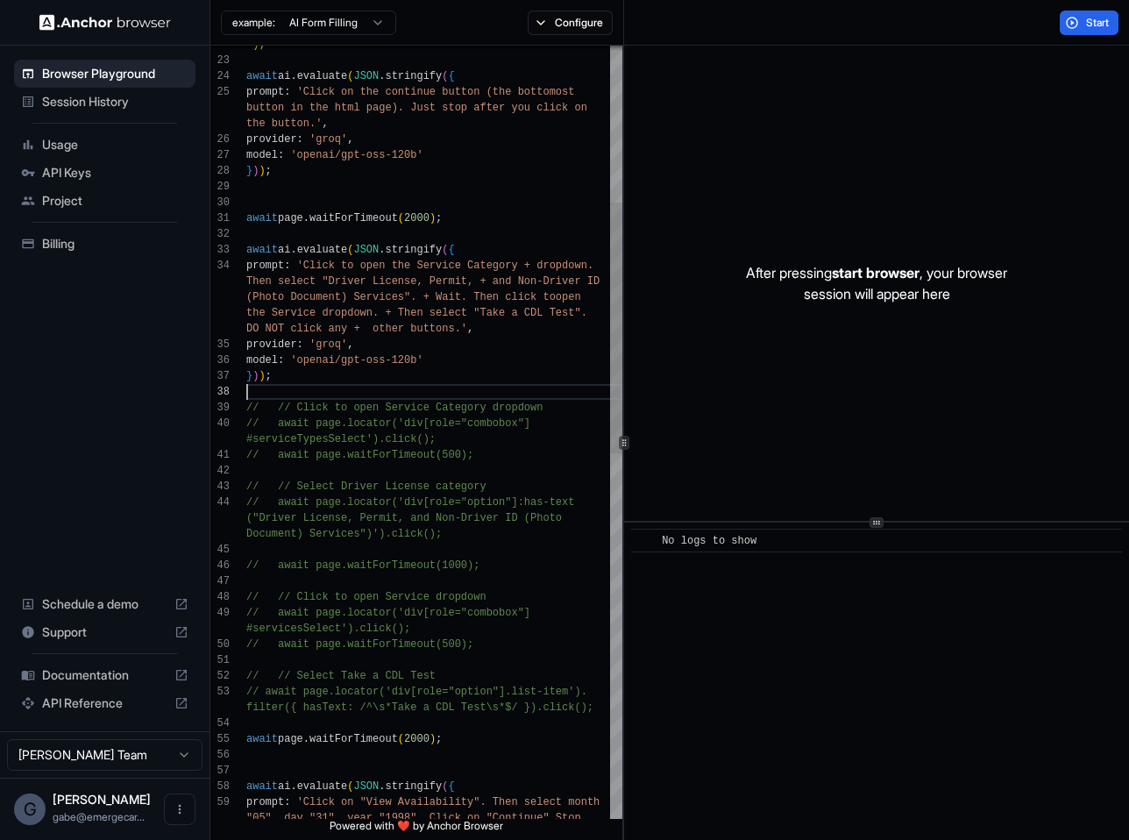
click at [488, 399] on div "// await page.locator('div[role="combobox"] #serviceTypesSelect').click(); // a…" at bounding box center [434, 755] width 376 height 2382
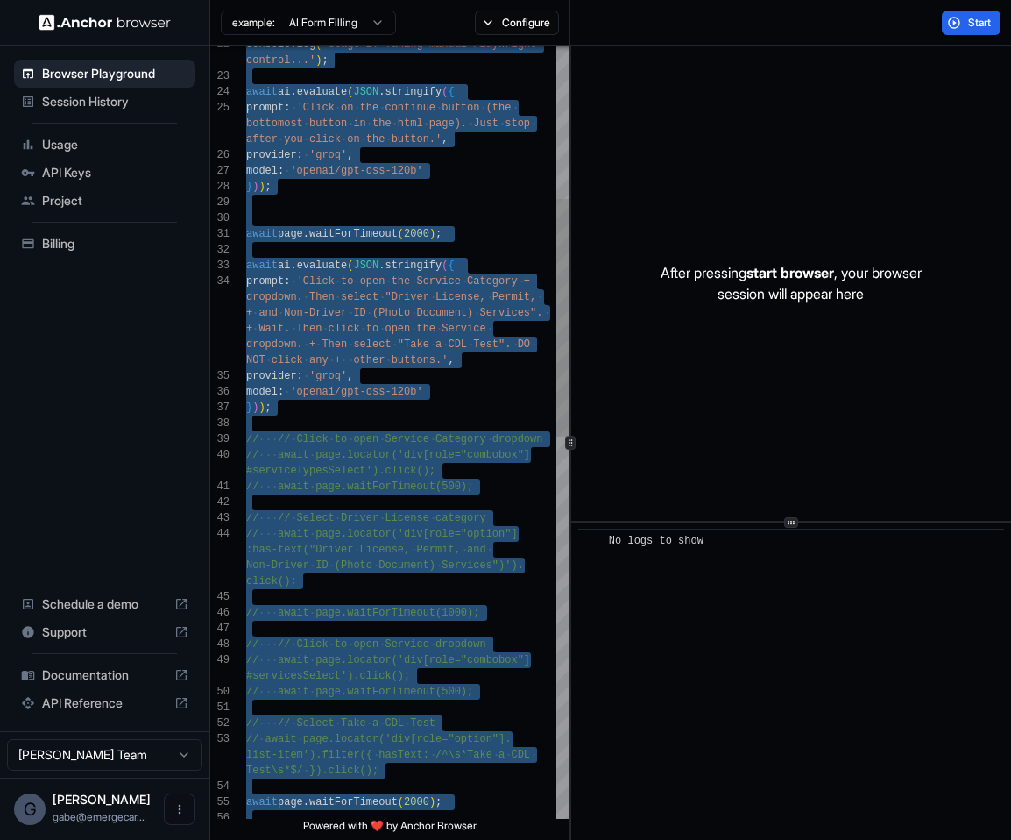
click at [428, 294] on div "console . log ( 'Stage 2: Taking manual Playwright control...' ) ; await ai . e…" at bounding box center [407, 802] width 323 height 2508
click at [430, 295] on div "console . log ( 'Stage 2: Taking manual Playwright control...' ) ; await ai . e…" at bounding box center [407, 802] width 323 height 2508
type textarea "**********"
